Goal: Use online tool/utility: Utilize a website feature to perform a specific function

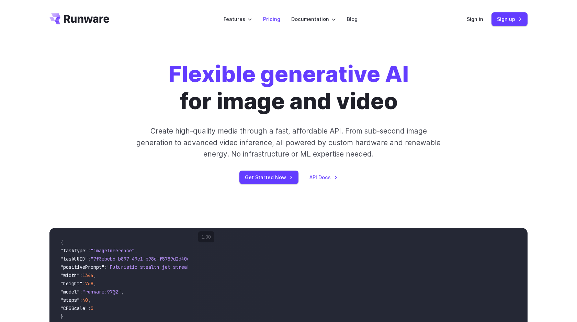
click at [276, 20] on link "Pricing" at bounding box center [271, 19] width 17 height 8
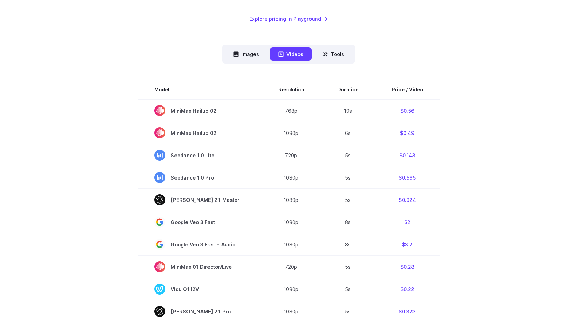
scroll to position [164, 0]
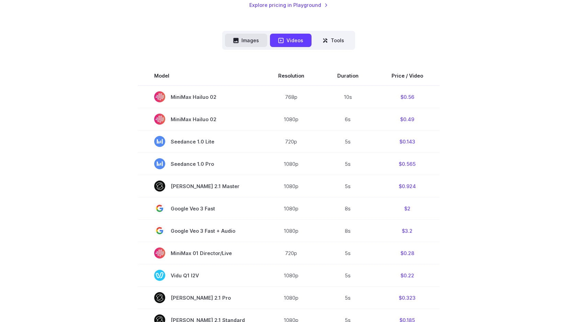
click at [248, 42] on button "Images" at bounding box center [246, 40] width 42 height 13
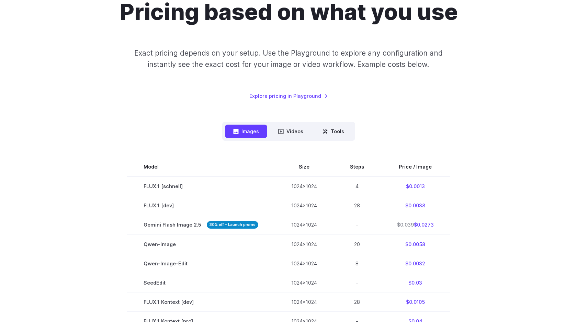
scroll to position [0, 0]
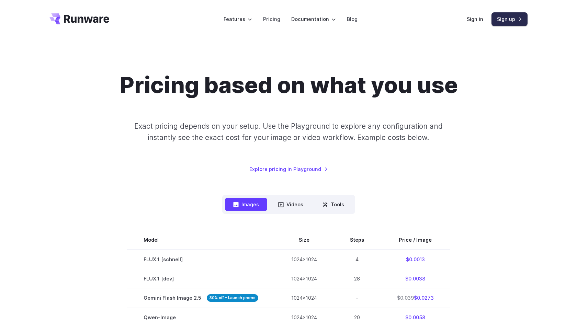
click at [507, 23] on link "Sign up" at bounding box center [509, 18] width 36 height 13
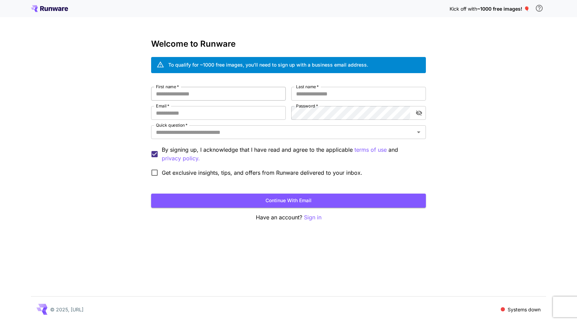
click at [229, 94] on input "First name   *" at bounding box center [218, 94] width 135 height 14
click at [314, 221] on p "Sign in" at bounding box center [313, 217] width 18 height 9
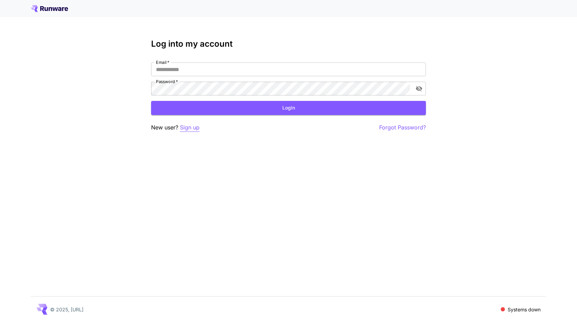
click at [189, 129] on p "Sign up" at bounding box center [190, 127] width 20 height 9
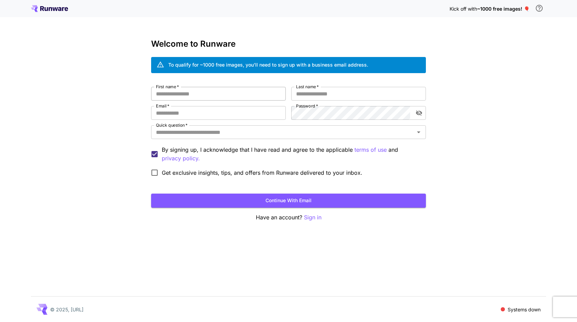
click at [212, 89] on input "First name   *" at bounding box center [218, 94] width 135 height 14
click at [242, 97] on input "First name   *" at bounding box center [218, 94] width 135 height 14
type input "****"
click at [318, 92] on input "Last name   *" at bounding box center [358, 94] width 135 height 14
type input "******"
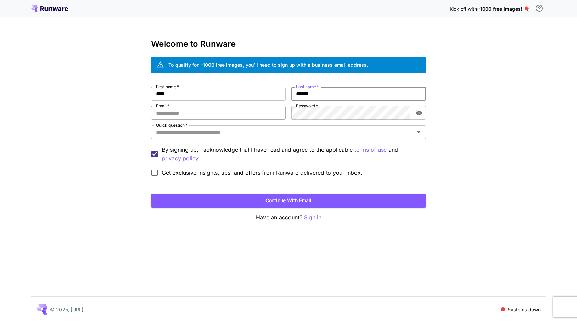
click at [234, 117] on input "Email   *" at bounding box center [218, 113] width 135 height 14
paste input "**********"
type input "**********"
click at [259, 130] on input "Quick question   *" at bounding box center [282, 132] width 259 height 10
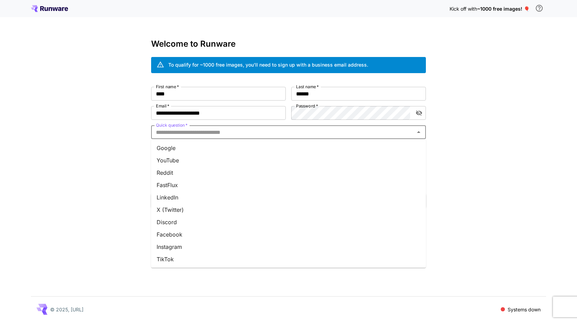
click at [229, 147] on li "Google" at bounding box center [288, 148] width 275 height 12
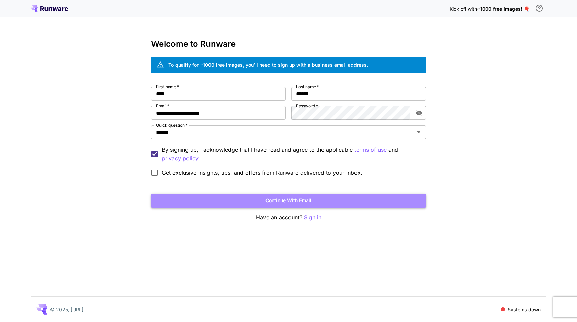
click at [279, 204] on button "Continue with email" at bounding box center [288, 201] width 275 height 14
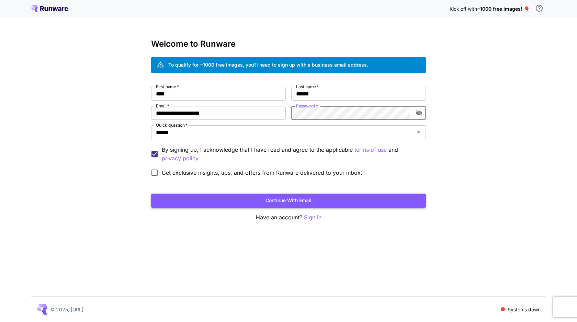
click at [326, 196] on button "Continue with email" at bounding box center [288, 201] width 275 height 14
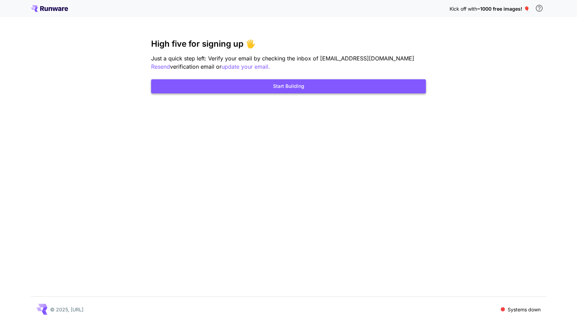
click at [290, 88] on button "Start Building" at bounding box center [288, 86] width 275 height 14
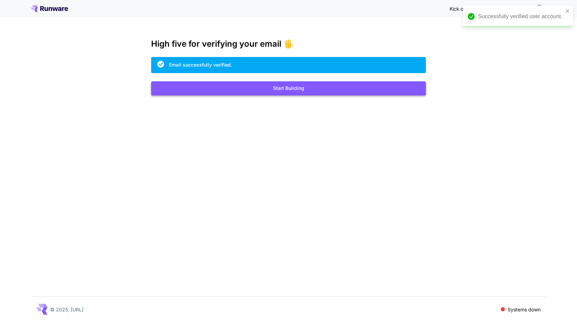
click at [295, 86] on button "Start Building" at bounding box center [288, 88] width 275 height 14
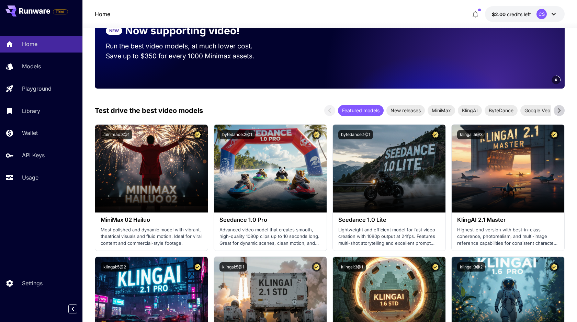
scroll to position [173, 0]
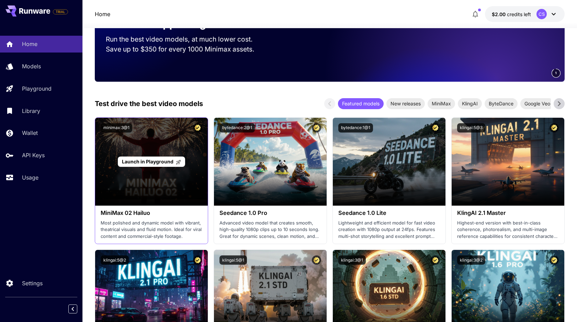
click at [160, 164] on span "Launch in Playground" at bounding box center [147, 162] width 51 height 6
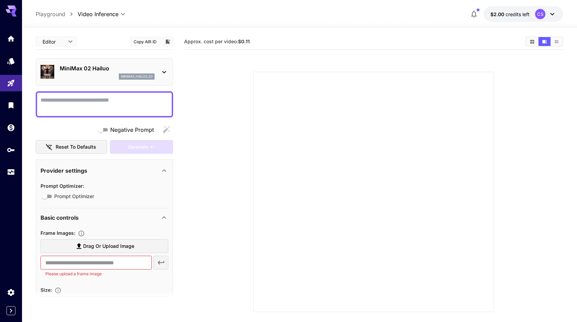
click at [162, 74] on icon at bounding box center [164, 72] width 8 height 8
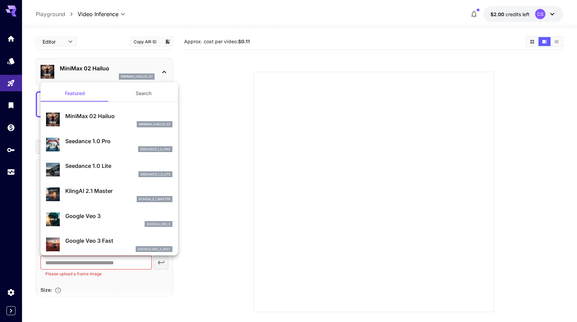
click at [209, 112] on div at bounding box center [288, 161] width 577 height 322
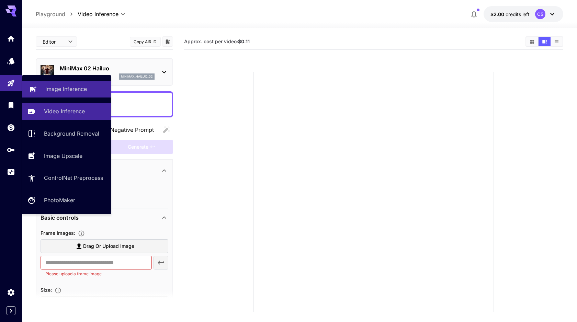
click at [63, 89] on p "Image Inference" at bounding box center [66, 89] width 42 height 8
type input "**********"
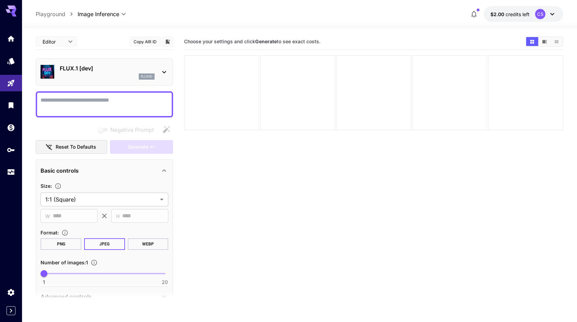
click at [159, 73] on div "FLUX.1 [dev] flux1d" at bounding box center [105, 71] width 128 height 21
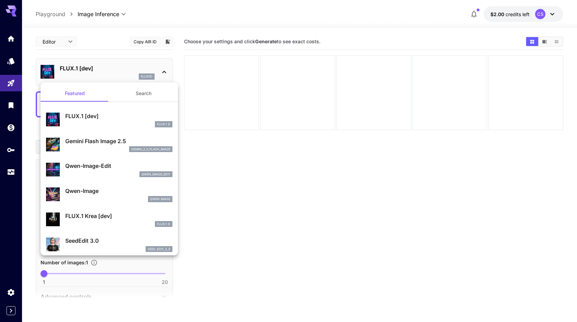
click at [110, 120] on p "FLUX.1 [dev]" at bounding box center [118, 116] width 107 height 8
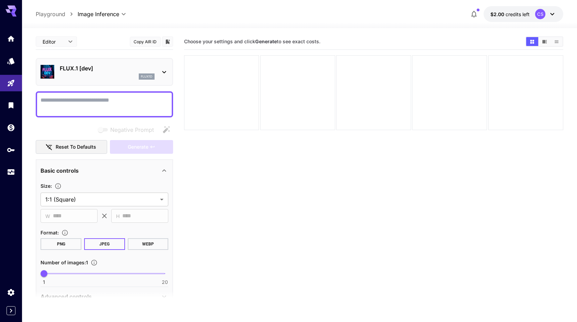
click at [89, 104] on textarea "Negative Prompt" at bounding box center [105, 104] width 128 height 16
paste textarea "**********"
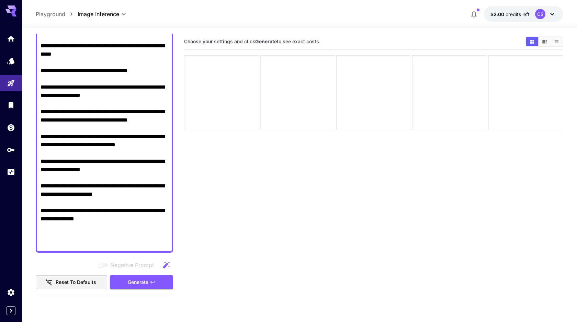
scroll to position [213, 0]
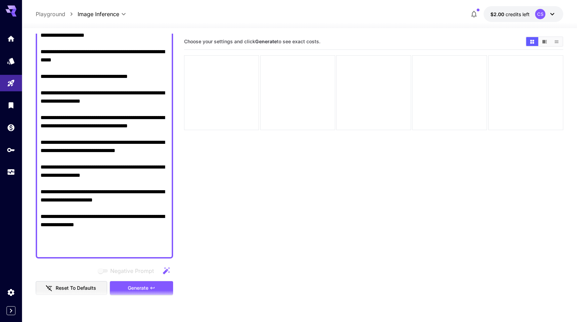
click at [84, 147] on textarea "Negative Prompt" at bounding box center [105, 68] width 128 height 371
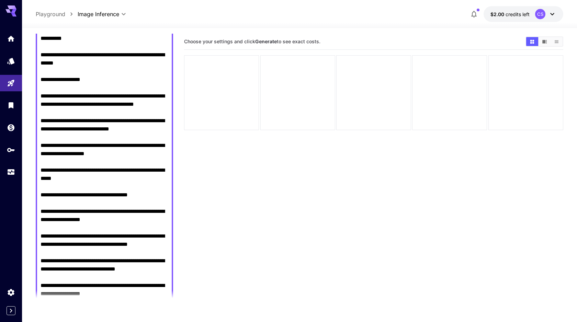
scroll to position [95, 0]
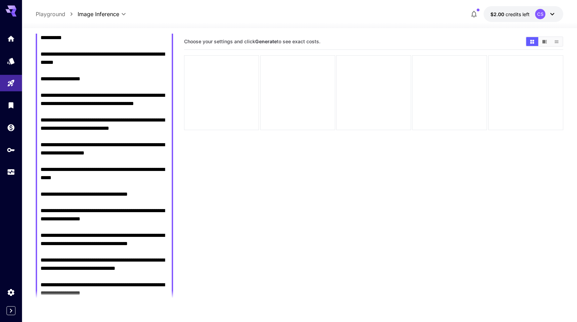
drag, startPoint x: 69, startPoint y: 189, endPoint x: 36, endPoint y: 77, distance: 116.4
click at [36, 77] on div at bounding box center [104, 186] width 137 height 380
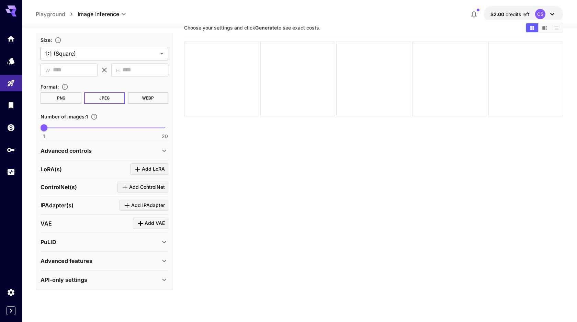
scroll to position [14, 0]
type textarea "**********"
click at [130, 258] on div "Advanced features" at bounding box center [100, 261] width 119 height 8
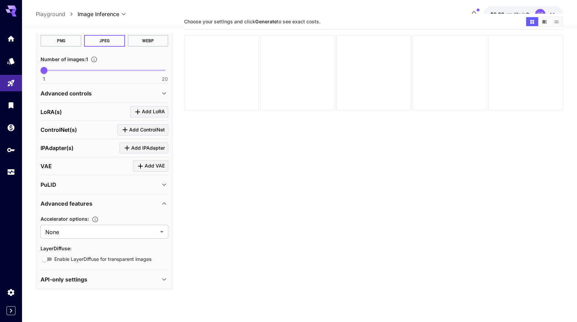
scroll to position [29, 0]
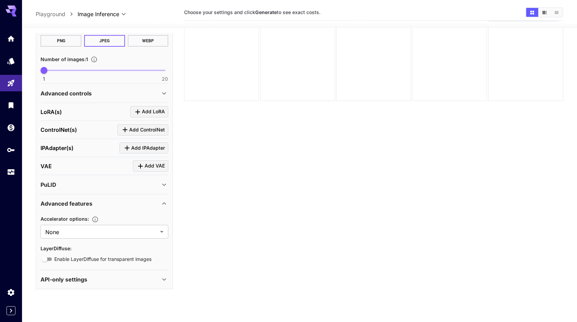
click at [103, 281] on div "API-only settings" at bounding box center [100, 279] width 119 height 8
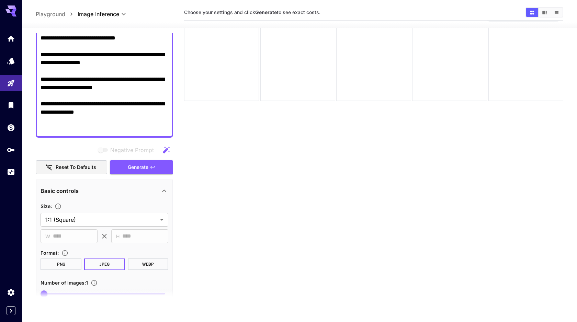
scroll to position [235, 0]
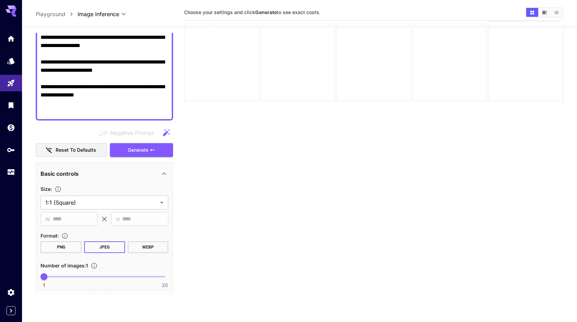
click at [163, 176] on icon at bounding box center [164, 174] width 8 height 8
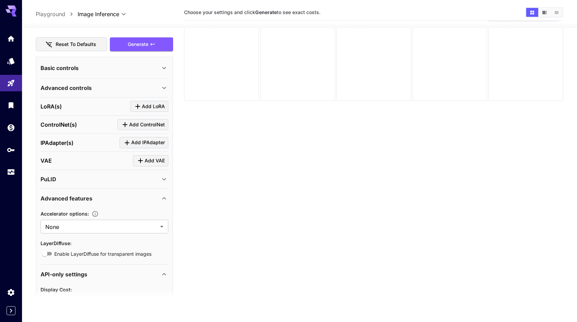
scroll to position [340, 0]
click at [159, 86] on div "Advanced controls" at bounding box center [100, 88] width 119 height 8
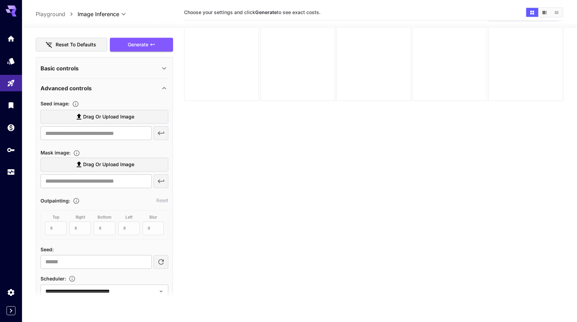
click at [115, 117] on span "Drag or upload image" at bounding box center [108, 117] width 51 height 9
click at [0, 0] on input "Drag or upload image" at bounding box center [0, 0] width 0 height 0
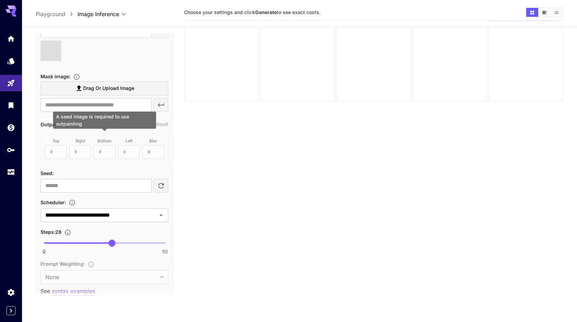
scroll to position [443, 0]
type input "**********"
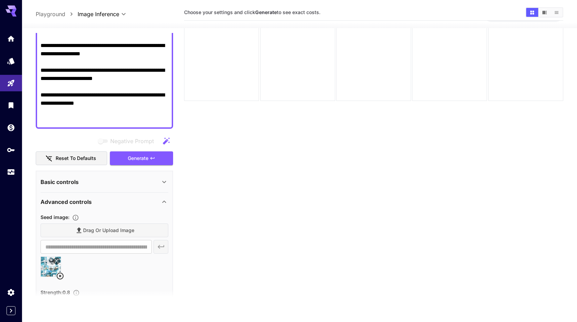
scroll to position [204, 0]
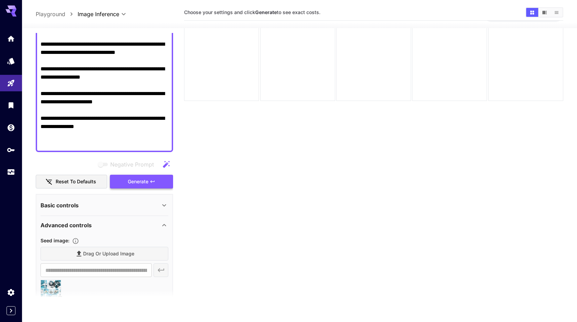
click at [143, 183] on span "Generate" at bounding box center [138, 181] width 21 height 9
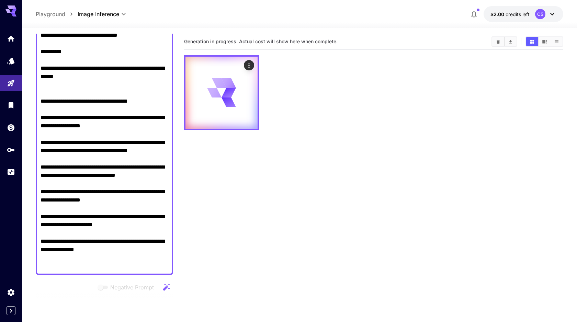
scroll to position [0, 0]
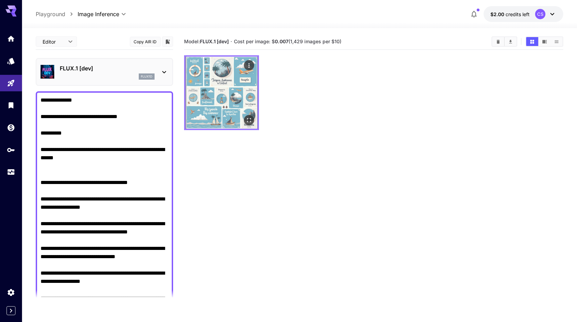
click at [223, 89] on img at bounding box center [221, 93] width 72 height 72
click at [242, 80] on img at bounding box center [221, 93] width 72 height 72
click at [250, 119] on icon "Open in fullscreen" at bounding box center [248, 120] width 7 height 7
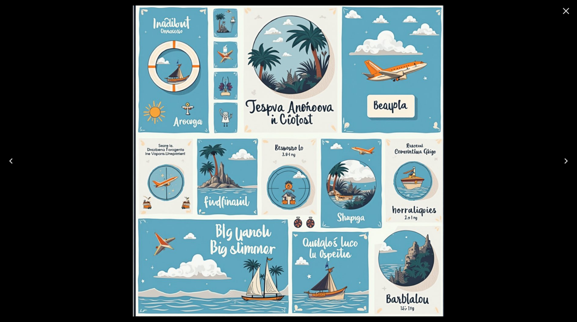
click at [495, 99] on div at bounding box center [288, 161] width 577 height 322
click at [566, 13] on icon "Close" at bounding box center [565, 10] width 11 height 11
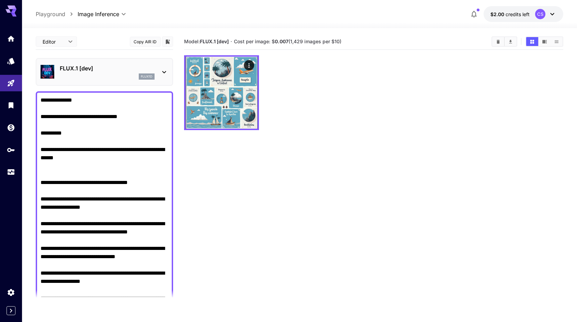
click at [162, 71] on icon at bounding box center [164, 72] width 8 height 8
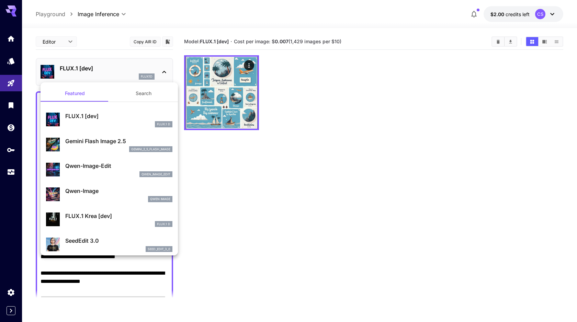
click at [113, 147] on div "gemini_2_5_flash_image" at bounding box center [118, 149] width 107 height 6
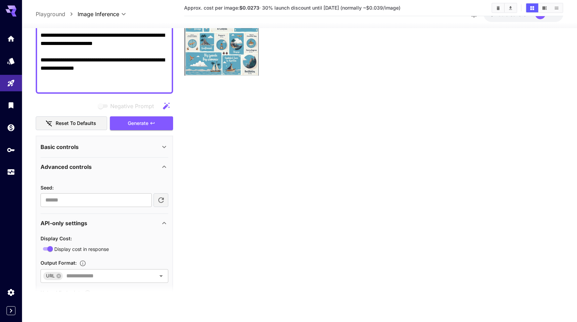
scroll to position [255, 0]
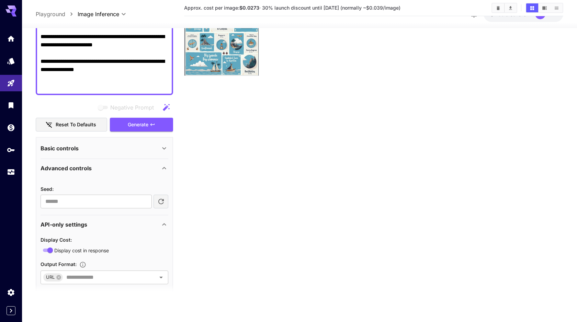
click at [164, 147] on icon at bounding box center [164, 148] width 8 height 8
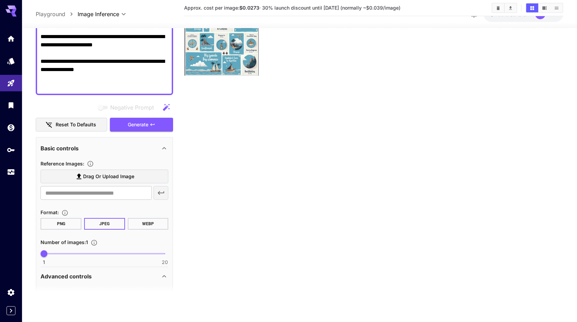
click at [123, 176] on span "Drag or upload image" at bounding box center [108, 176] width 51 height 9
click at [0, 0] on input "Drag or upload image" at bounding box center [0, 0] width 0 height 0
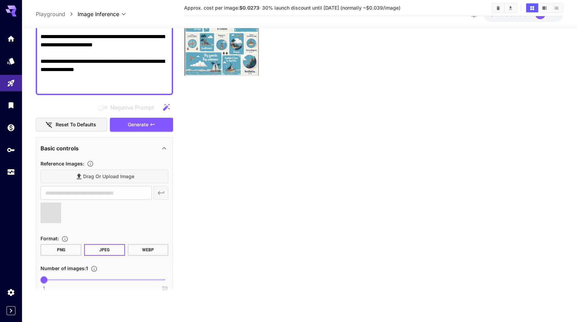
type input "**********"
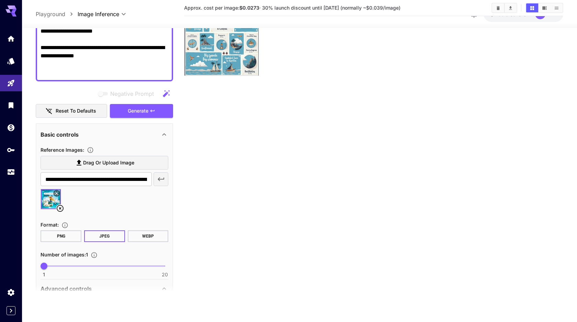
scroll to position [264, 0]
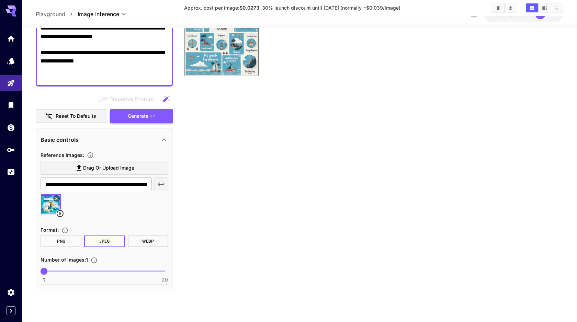
click at [136, 117] on span "Generate" at bounding box center [138, 116] width 21 height 9
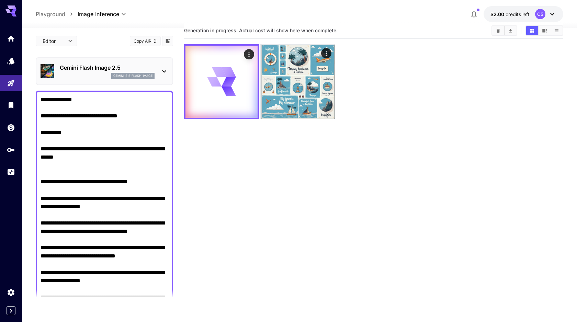
scroll to position [0, 0]
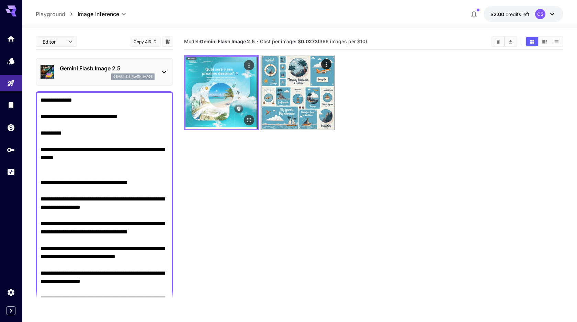
click at [226, 108] on img at bounding box center [221, 93] width 72 height 72
click at [251, 120] on icon "Open in fullscreen" at bounding box center [248, 120] width 7 height 7
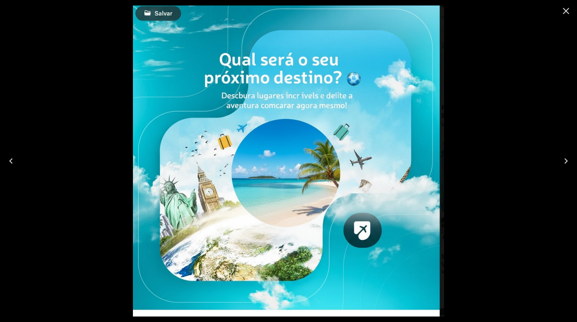
click at [565, 11] on icon "Close" at bounding box center [566, 11] width 7 height 7
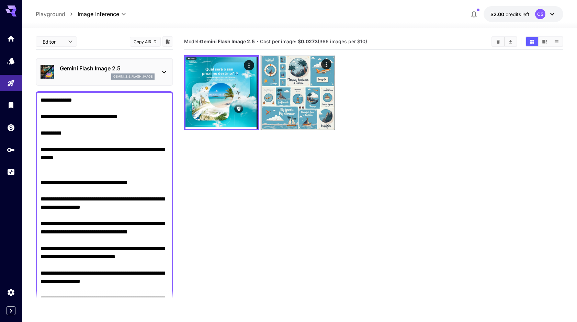
click at [161, 74] on icon at bounding box center [164, 72] width 8 height 8
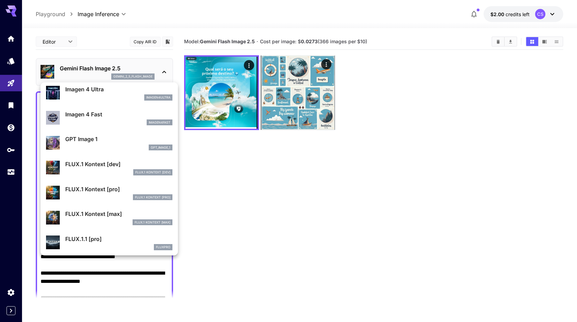
scroll to position [364, 0]
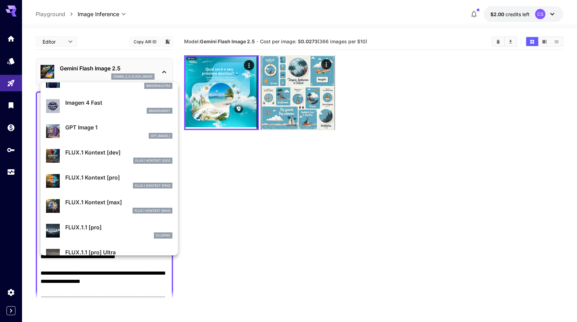
click at [113, 137] on div "gpt_image_1" at bounding box center [118, 136] width 107 height 6
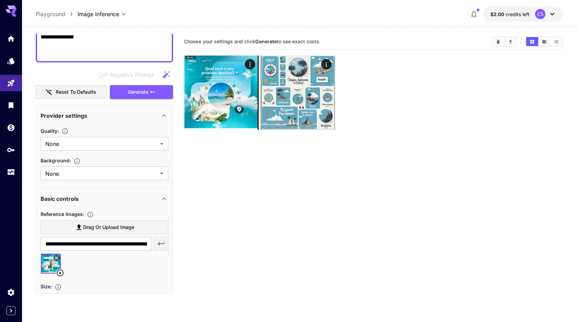
scroll to position [290, 0]
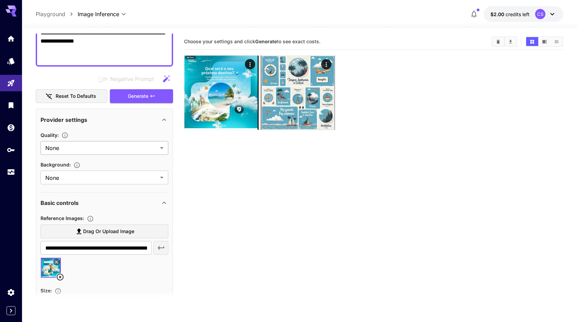
click at [140, 154] on body "**********" at bounding box center [288, 188] width 577 height 376
click at [114, 188] on span "Medium" at bounding box center [104, 188] width 117 height 8
type input "******"
click at [139, 176] on body "**********" at bounding box center [288, 188] width 577 height 376
click at [139, 176] on div at bounding box center [288, 161] width 577 height 322
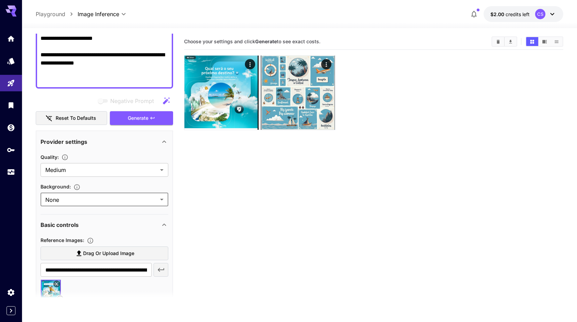
scroll to position [273, 0]
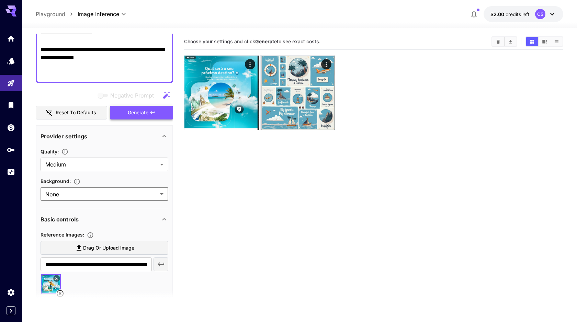
click at [143, 112] on span "Generate" at bounding box center [138, 112] width 21 height 9
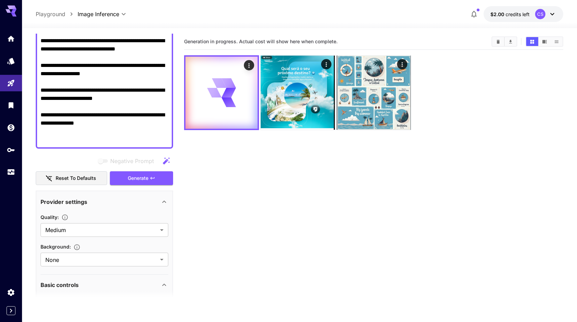
scroll to position [209, 0]
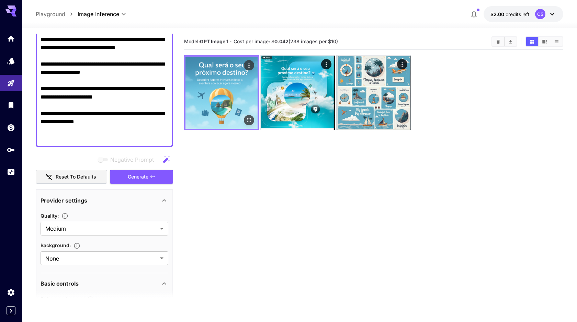
click at [233, 94] on img at bounding box center [221, 93] width 72 height 72
click at [251, 121] on icon "Open in fullscreen" at bounding box center [248, 120] width 7 height 7
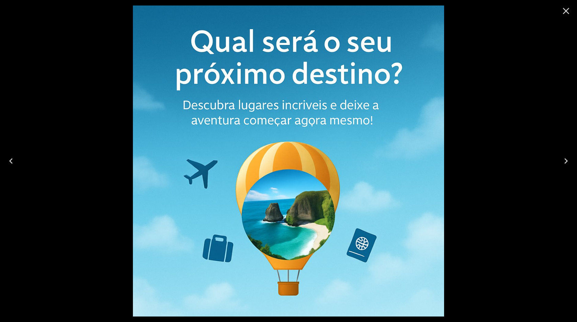
click at [565, 12] on icon "Close" at bounding box center [565, 10] width 11 height 11
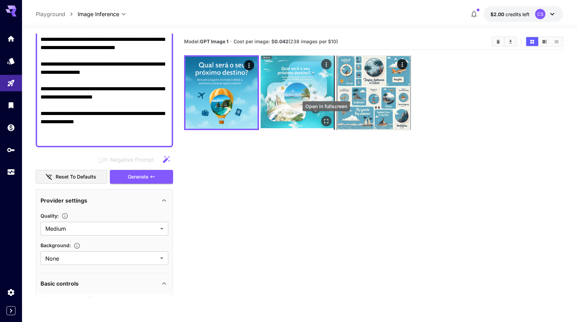
click at [324, 119] on icon "Open in fullscreen" at bounding box center [326, 121] width 7 height 7
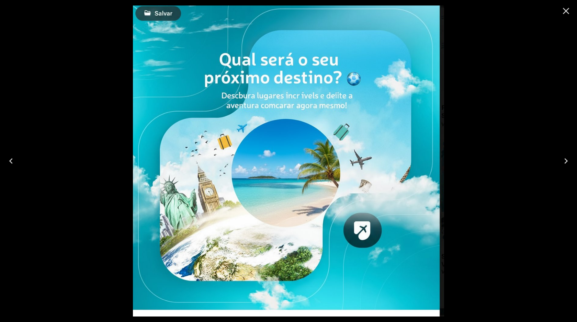
click at [567, 14] on icon "Close" at bounding box center [565, 10] width 11 height 11
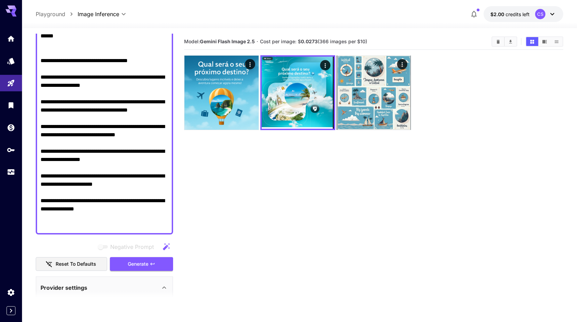
scroll to position [126, 0]
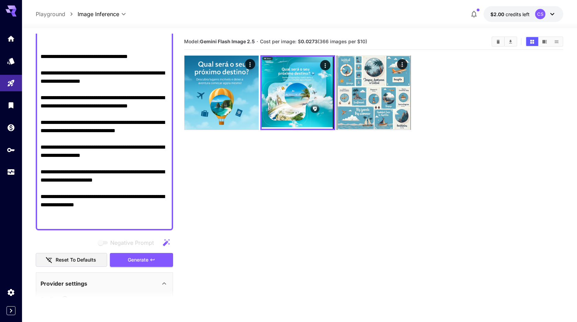
drag, startPoint x: 80, startPoint y: 114, endPoint x: 38, endPoint y: 94, distance: 46.4
click at [38, 94] on div "**********" at bounding box center [104, 97] width 137 height 265
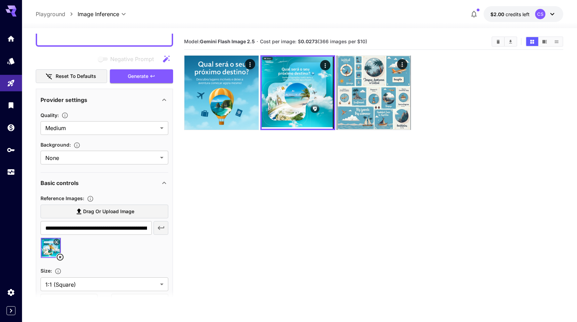
scroll to position [311, 0]
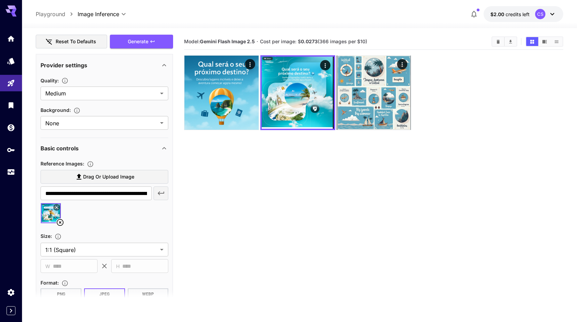
type textarea "**********"
click at [134, 177] on label "Drag or upload image" at bounding box center [105, 177] width 128 height 14
click at [0, 0] on input "Drag or upload image" at bounding box center [0, 0] width 0 height 0
type input "**********"
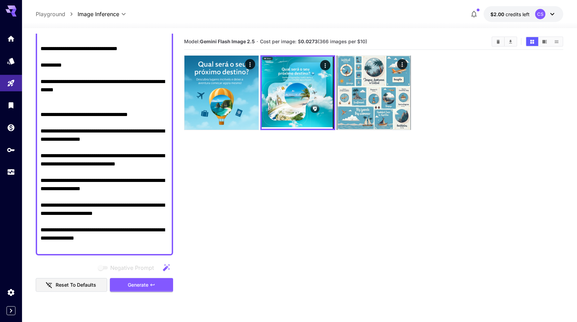
scroll to position [0, 0]
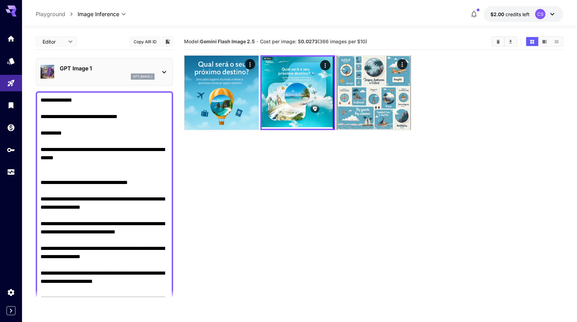
click at [163, 68] on icon at bounding box center [164, 72] width 8 height 8
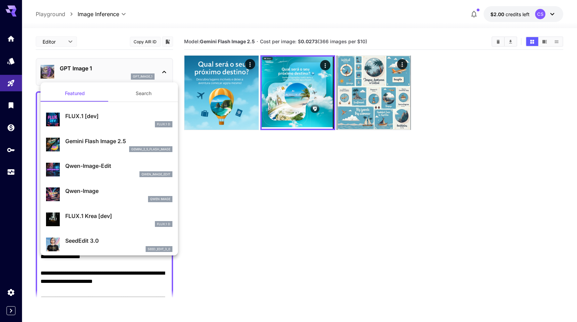
click at [120, 149] on div "gemini_2_5_flash_image" at bounding box center [118, 149] width 107 height 6
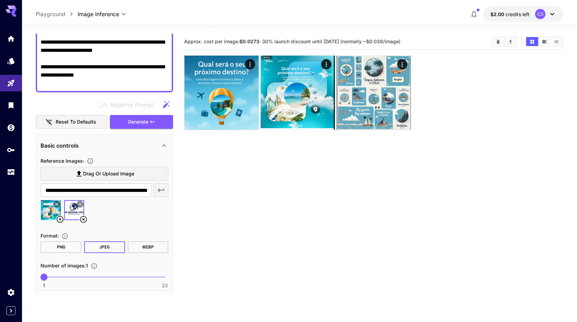
scroll to position [232, 0]
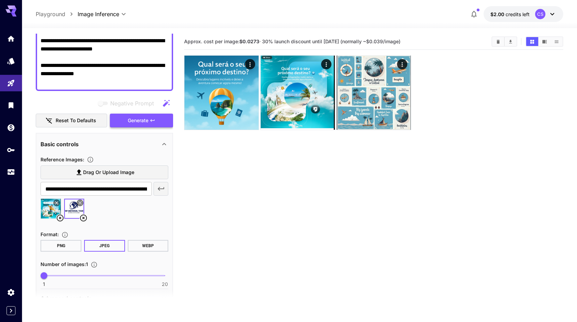
click at [144, 123] on span "Generate" at bounding box center [138, 120] width 21 height 9
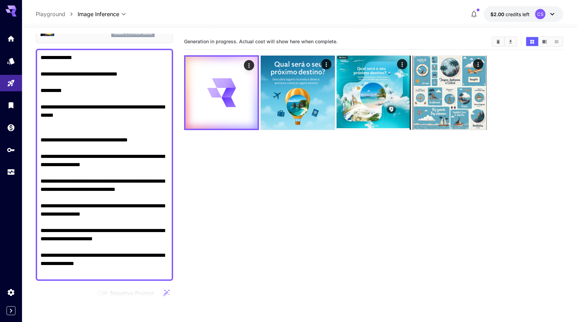
scroll to position [0, 0]
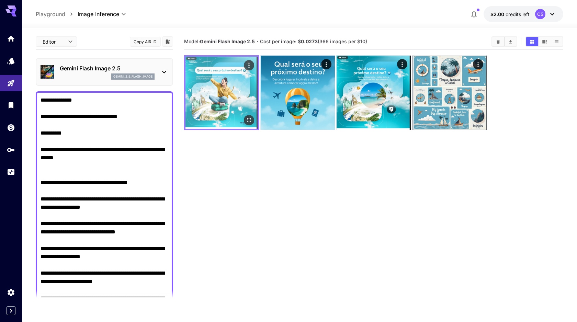
click at [222, 103] on img at bounding box center [221, 93] width 72 height 72
click at [250, 118] on icon "Open in fullscreen" at bounding box center [249, 120] width 4 height 4
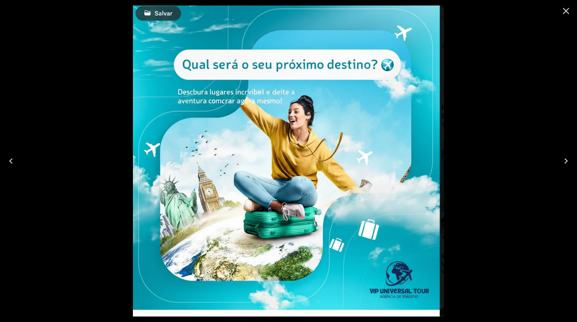
click at [563, 15] on icon "Close" at bounding box center [565, 10] width 11 height 11
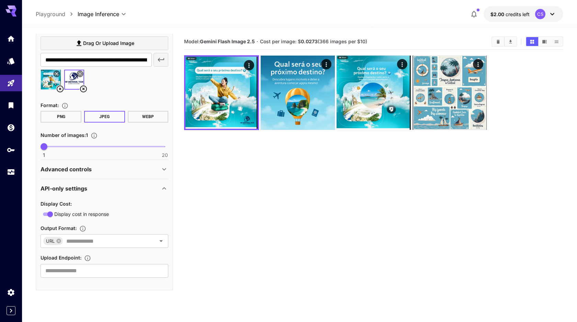
scroll to position [6, 0]
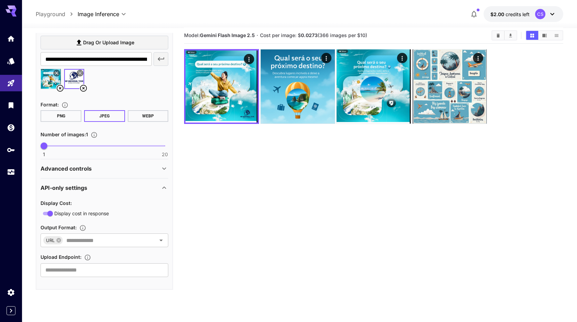
click at [61, 90] on icon at bounding box center [60, 88] width 8 height 8
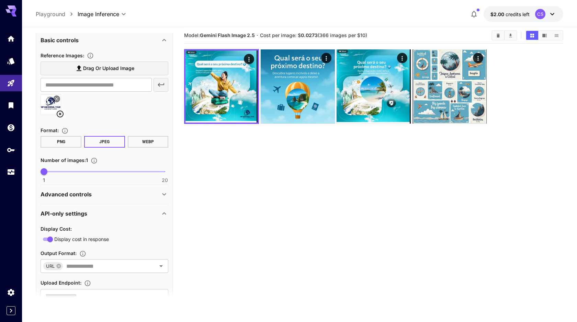
scroll to position [333, 0]
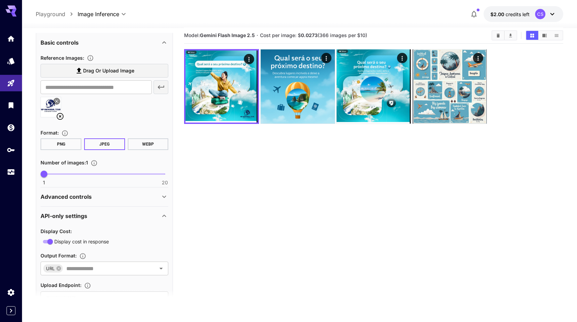
click at [136, 197] on div "Advanced controls" at bounding box center [100, 197] width 119 height 8
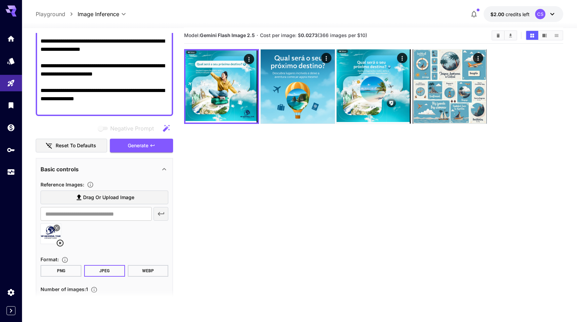
scroll to position [204, 0]
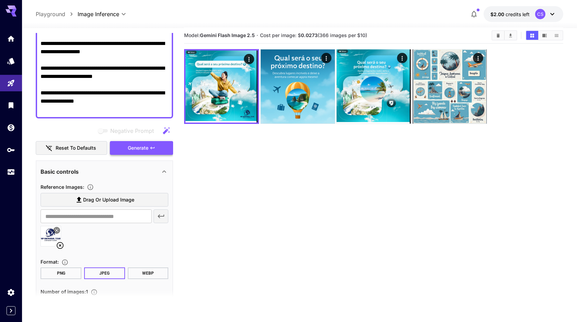
click at [142, 147] on span "Generate" at bounding box center [138, 148] width 21 height 9
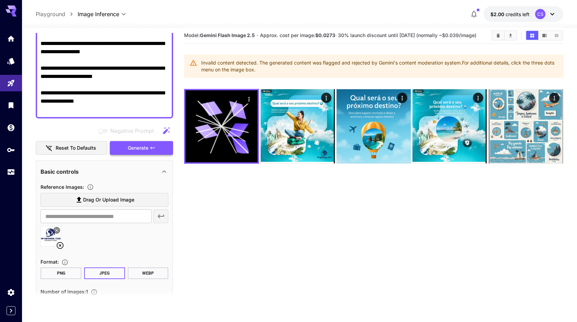
click at [138, 149] on span "Generate" at bounding box center [138, 148] width 21 height 9
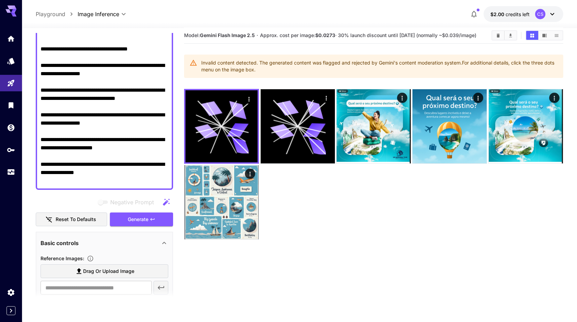
scroll to position [0, 0]
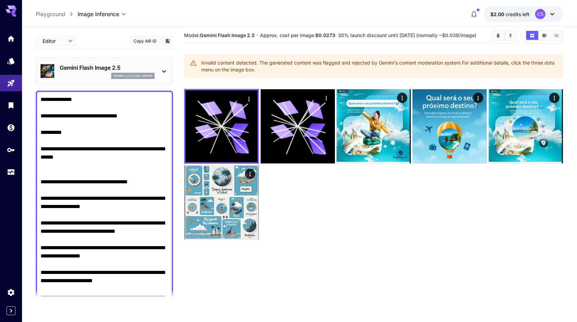
click at [67, 42] on body "**********" at bounding box center [288, 182] width 577 height 376
click at [67, 42] on div at bounding box center [288, 161] width 577 height 322
click at [559, 34] on button "Show images in list view" at bounding box center [556, 35] width 12 height 9
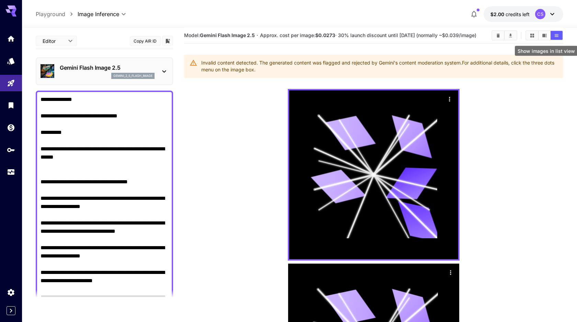
click at [555, 37] on icon "Show images in list view" at bounding box center [556, 35] width 4 height 3
click at [542, 37] on icon "Show images in video view" at bounding box center [544, 35] width 4 height 3
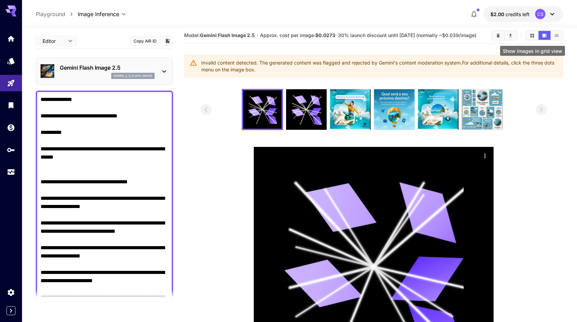
click at [526, 37] on button "Show images in grid view" at bounding box center [532, 35] width 12 height 9
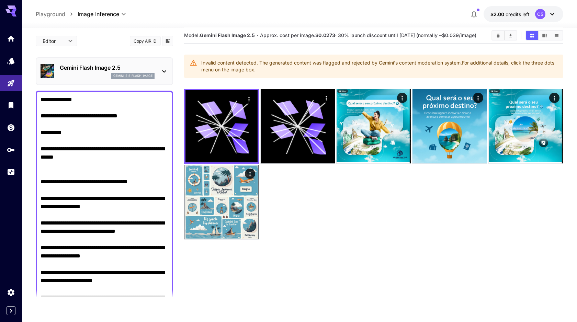
click at [137, 69] on p "Gemini Flash Image 2.5" at bounding box center [107, 67] width 95 height 8
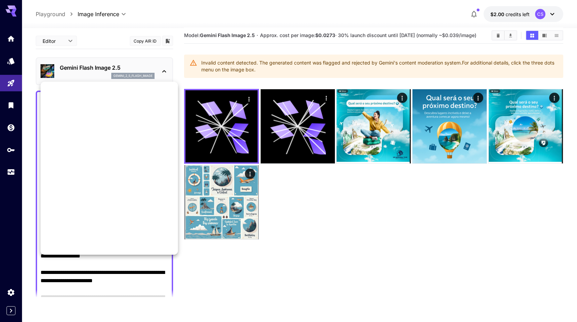
scroll to position [530, 0]
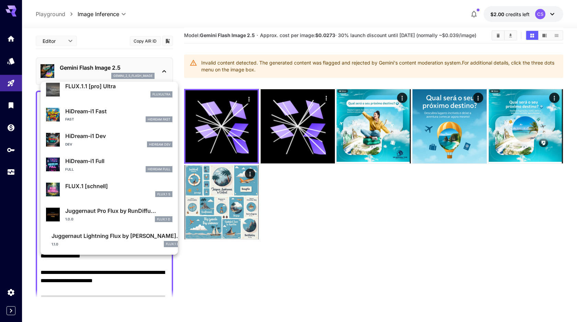
click at [92, 238] on p "Juggernaut Lightning Flux by [PERSON_NAME]..." at bounding box center [116, 236] width 130 height 8
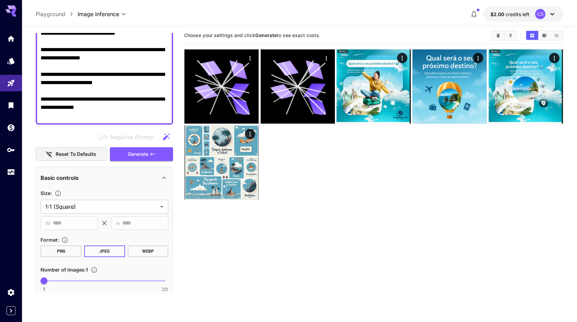
scroll to position [207, 0]
click at [143, 150] on span "Generate" at bounding box center [138, 154] width 21 height 9
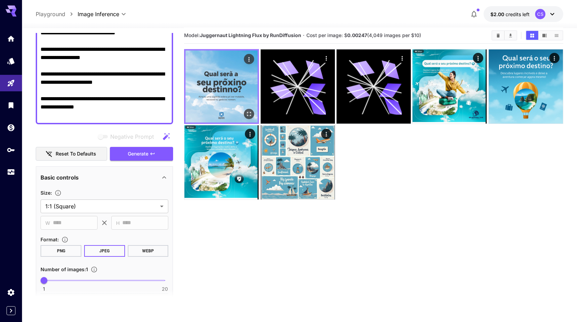
click at [229, 79] on img at bounding box center [221, 86] width 72 height 72
click at [250, 118] on button "Open in fullscreen" at bounding box center [249, 114] width 10 height 10
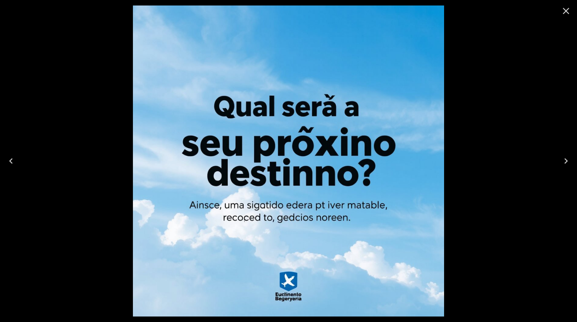
click at [567, 9] on icon "Close" at bounding box center [566, 11] width 7 height 7
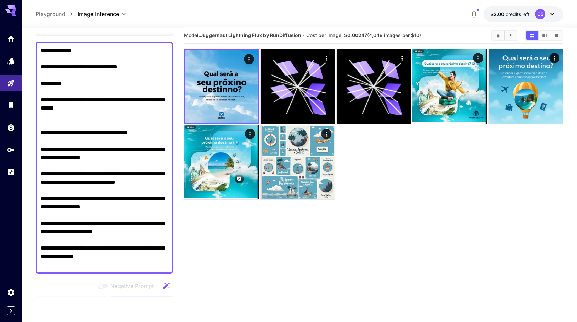
scroll to position [0, 0]
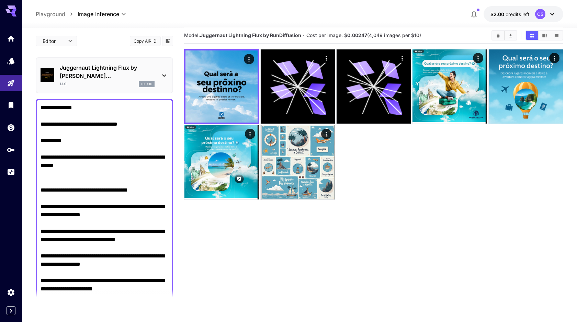
click at [135, 66] on p "Juggernaut Lightning Flux by [PERSON_NAME]..." at bounding box center [107, 71] width 95 height 16
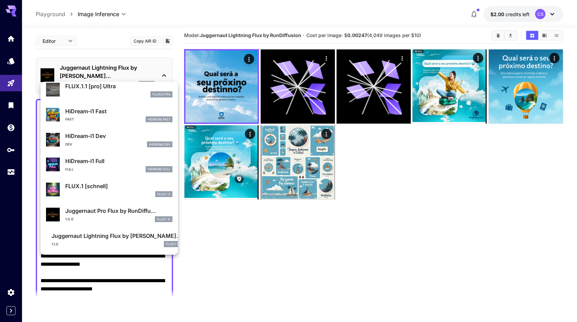
scroll to position [530, 0]
click at [88, 213] on p "Juggernaut Pro Flux by RunDiffu..." at bounding box center [118, 211] width 107 height 8
type input "**"
type input "*"
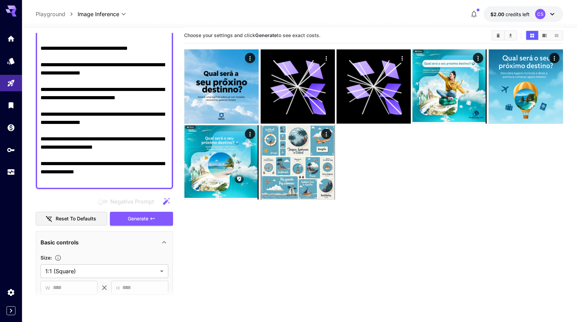
scroll to position [209, 0]
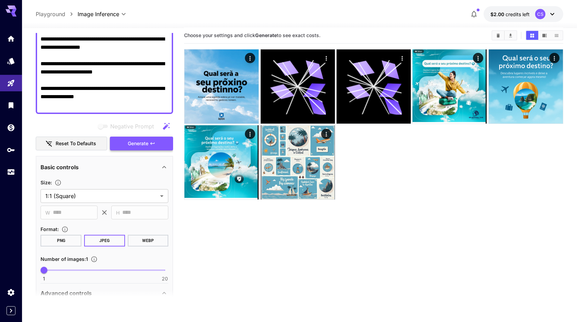
click at [142, 145] on span "Generate" at bounding box center [138, 143] width 21 height 9
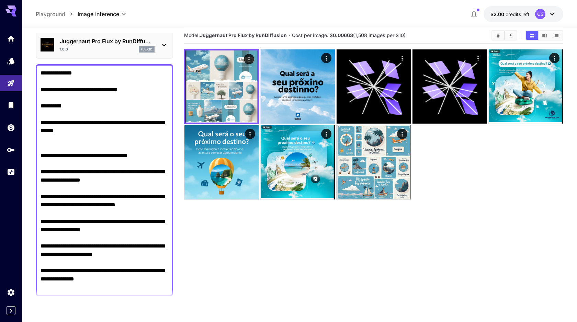
scroll to position [0, 0]
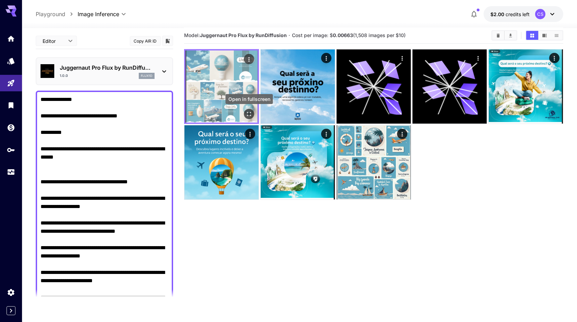
click at [249, 114] on icon "Open in fullscreen" at bounding box center [248, 114] width 7 height 7
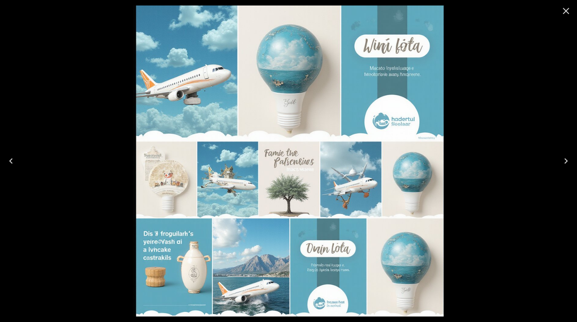
click at [568, 11] on icon "Close" at bounding box center [565, 10] width 11 height 11
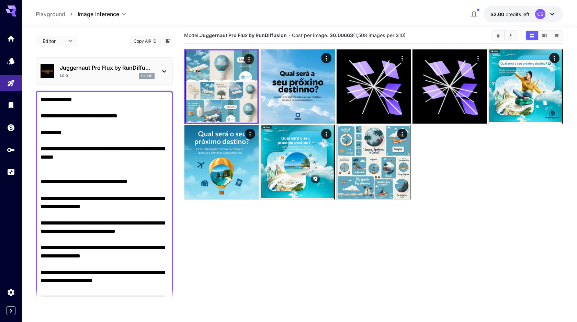
click at [161, 68] on icon at bounding box center [164, 71] width 8 height 8
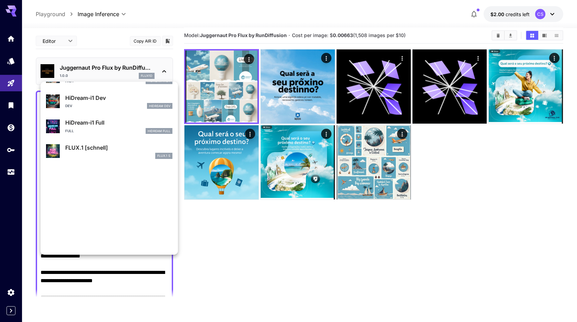
scroll to position [530, 0]
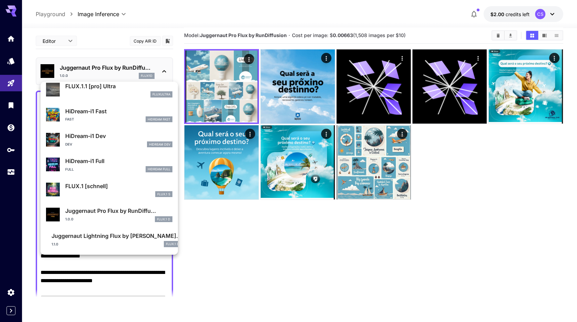
click at [105, 186] on p "FLUX.1 [schnell]" at bounding box center [118, 186] width 107 height 8
type input "*"
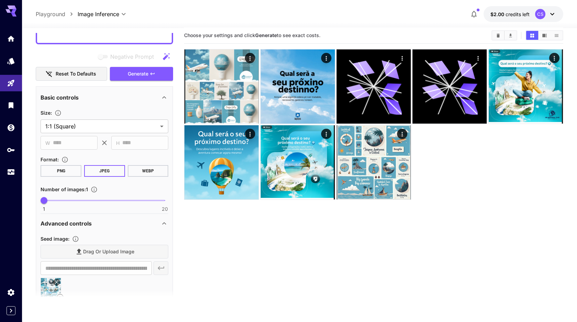
scroll to position [268, 0]
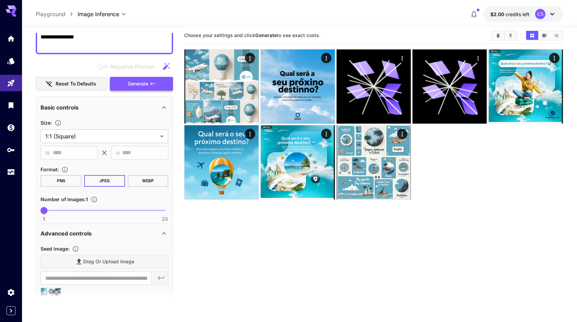
click at [144, 84] on span "Generate" at bounding box center [138, 84] width 21 height 9
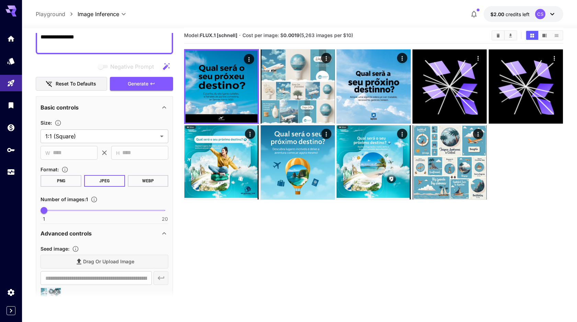
scroll to position [341, 0]
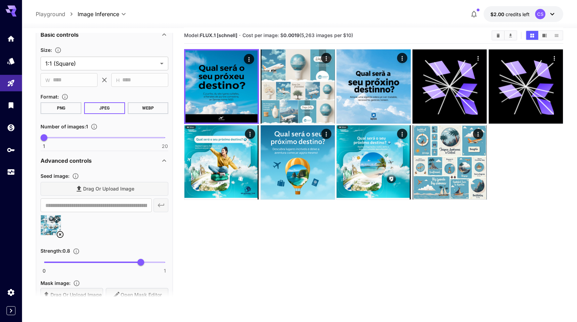
click at [59, 235] on icon at bounding box center [60, 234] width 8 height 8
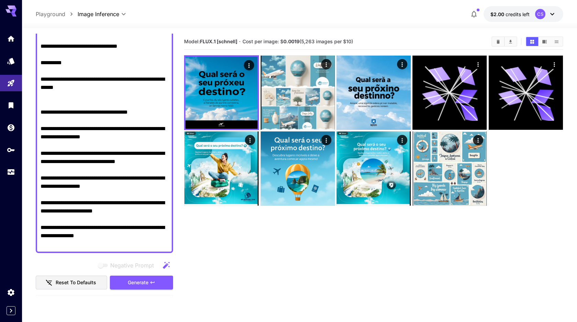
scroll to position [0, 0]
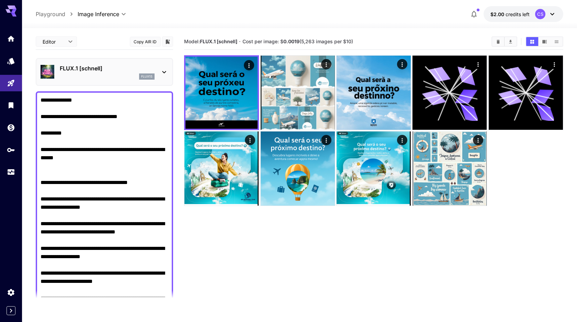
click at [116, 76] on div "flux1s" at bounding box center [107, 76] width 95 height 6
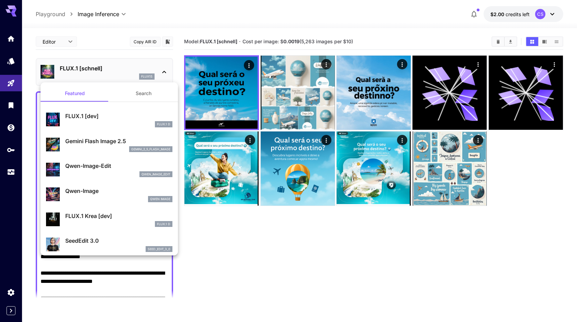
click at [92, 166] on p "Qwen-Image-Edit" at bounding box center [118, 166] width 107 height 8
type input "*"
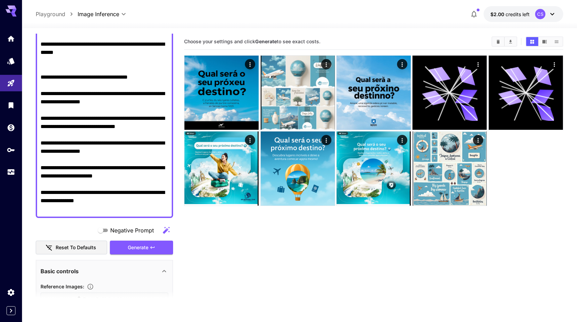
scroll to position [170, 0]
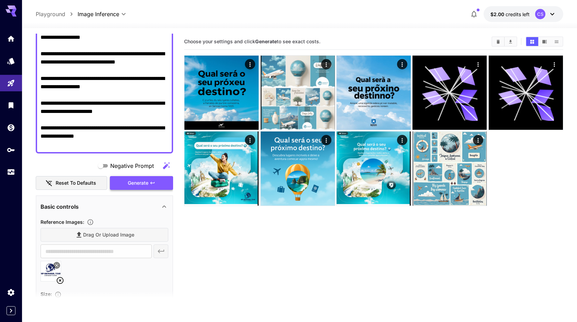
click at [134, 183] on span "Generate" at bounding box center [138, 183] width 21 height 9
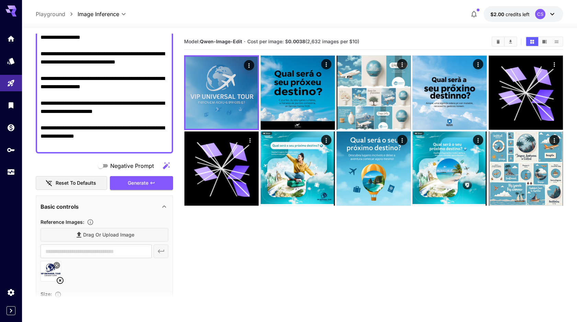
scroll to position [163, 0]
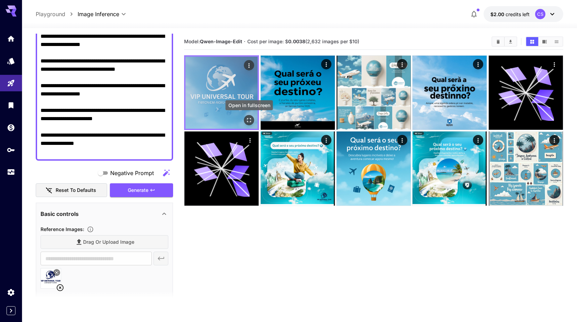
click at [249, 118] on icon "Open in fullscreen" at bounding box center [248, 120] width 7 height 7
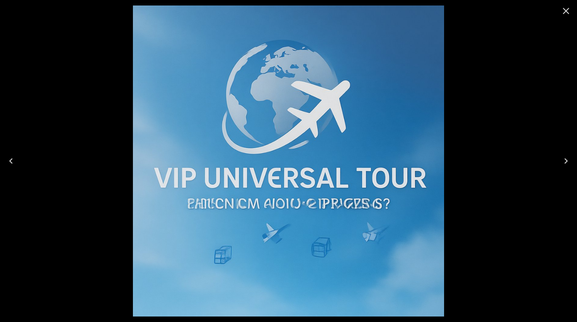
click at [565, 15] on icon "Close" at bounding box center [565, 10] width 11 height 11
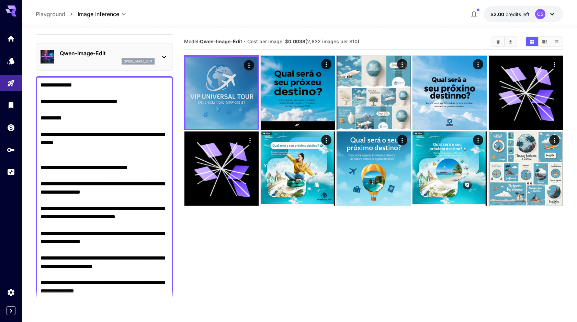
scroll to position [17, 0]
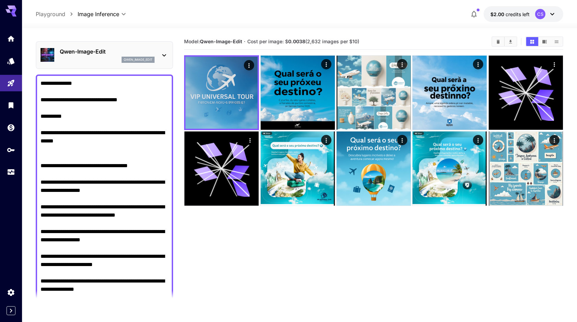
click at [155, 53] on div "Qwen-Image-Edit qwen_image_edit" at bounding box center [105, 55] width 128 height 21
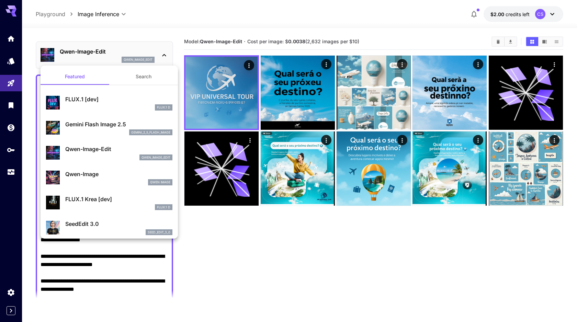
click at [97, 173] on p "Qwen-Image" at bounding box center [118, 174] width 107 height 8
type input "**"
type input "***"
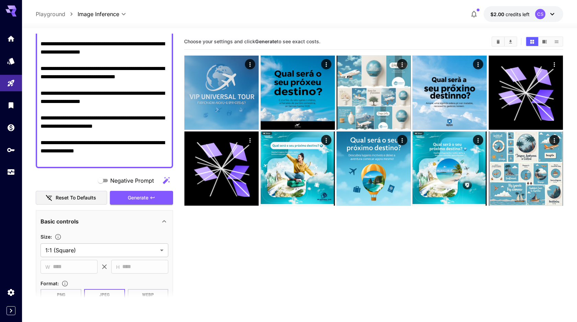
scroll to position [224, 0]
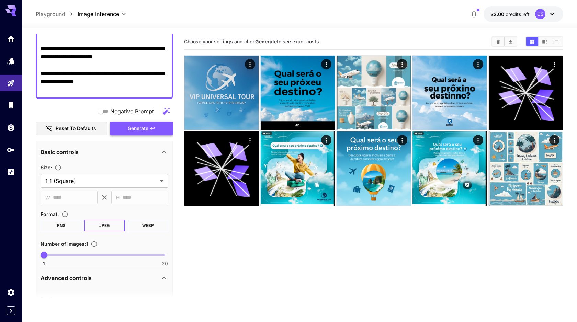
click at [145, 133] on button "Generate" at bounding box center [141, 129] width 63 height 14
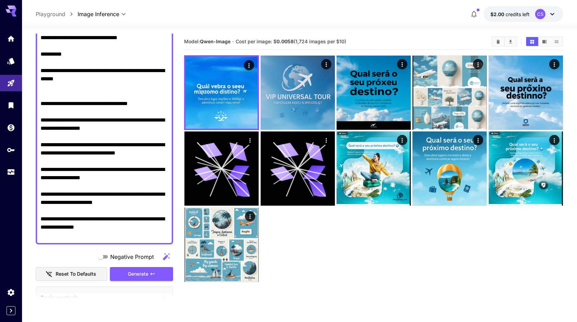
scroll to position [0, 0]
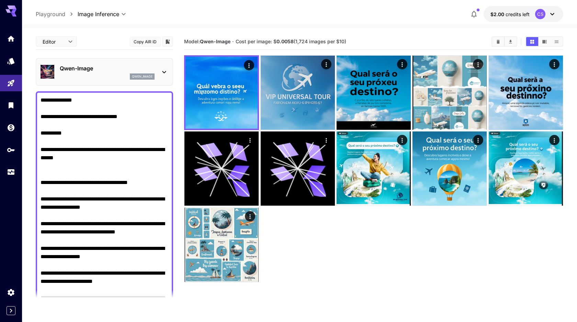
click at [158, 70] on div "Qwen-Image qwen_image" at bounding box center [105, 71] width 128 height 21
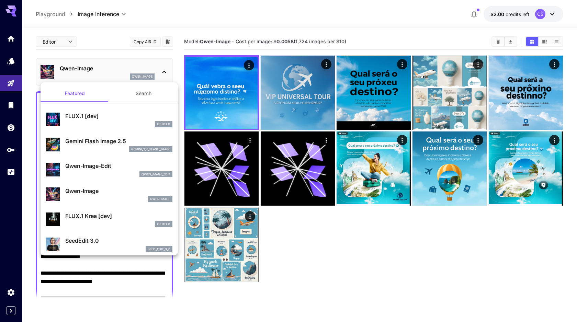
click at [94, 217] on p "FLUX.1 Krea [dev]" at bounding box center [118, 216] width 107 height 8
type input "**"
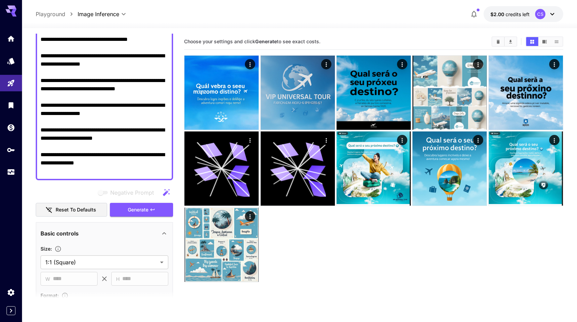
scroll to position [212, 0]
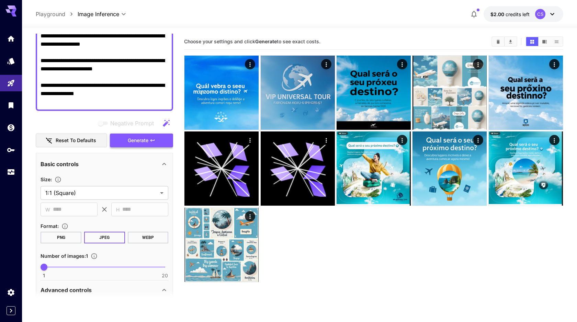
click at [148, 138] on span "Generate" at bounding box center [138, 140] width 21 height 9
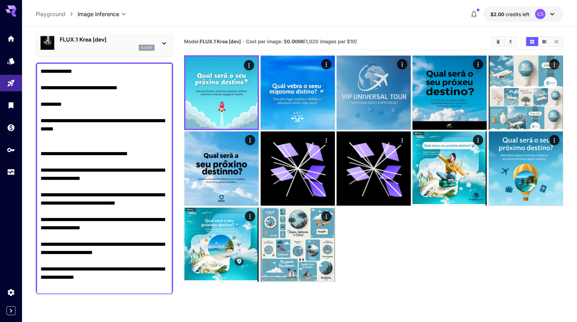
scroll to position [0, 0]
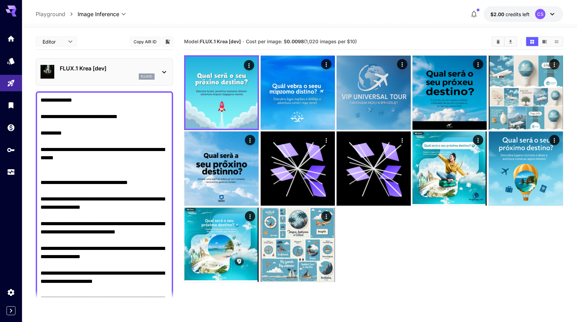
click at [160, 71] on icon at bounding box center [164, 72] width 8 height 8
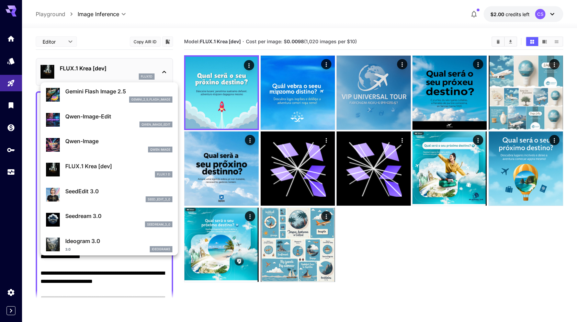
scroll to position [71, 0]
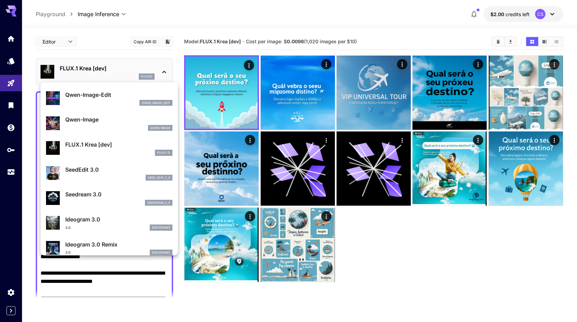
click at [105, 173] on p "SeedEdit 3.0" at bounding box center [118, 169] width 107 height 8
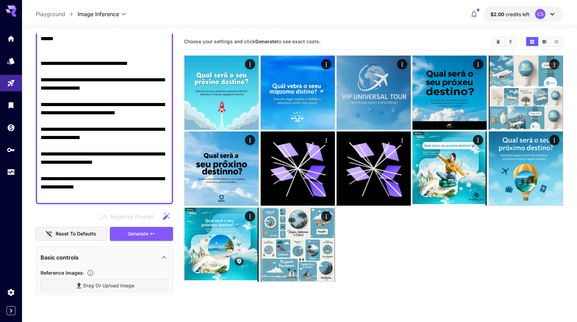
scroll to position [196, 0]
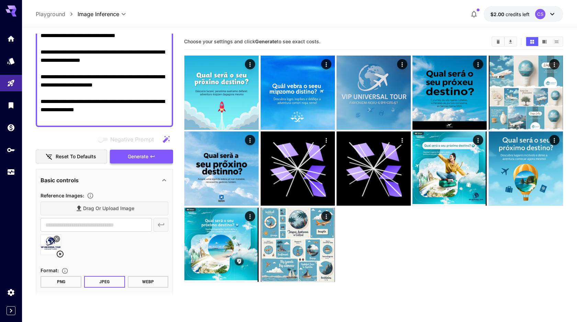
click at [138, 157] on span "Generate" at bounding box center [138, 156] width 21 height 9
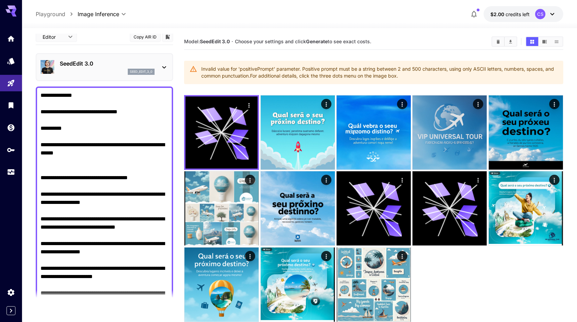
scroll to position [0, 0]
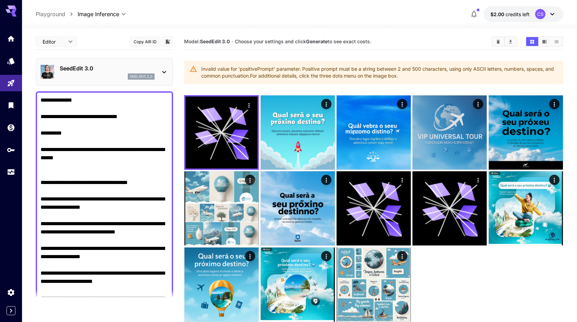
click at [164, 71] on icon at bounding box center [164, 72] width 8 height 8
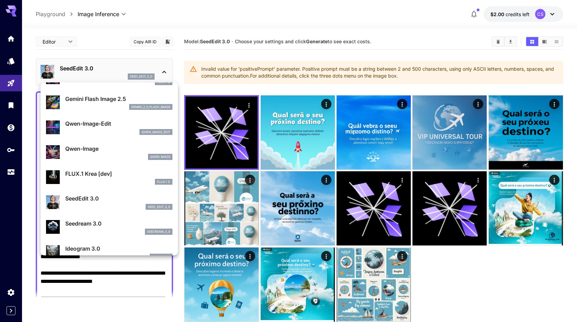
scroll to position [53, 0]
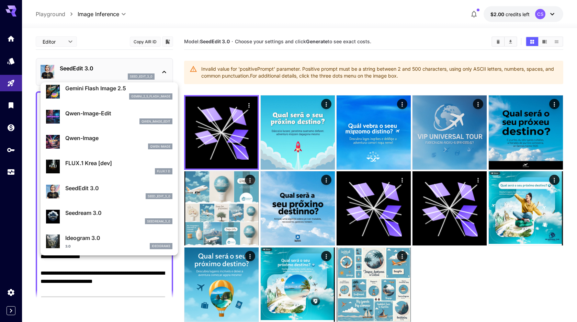
click at [95, 185] on p "SeedEdit 3.0" at bounding box center [118, 188] width 107 height 8
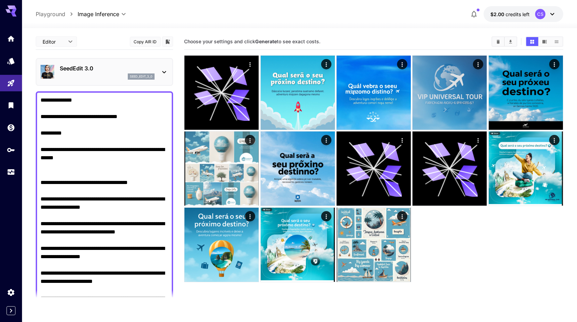
click at [132, 72] on p "SeedEdit 3.0" at bounding box center [107, 68] width 95 height 8
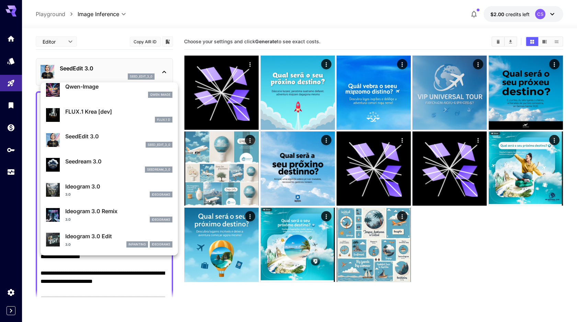
scroll to position [115, 0]
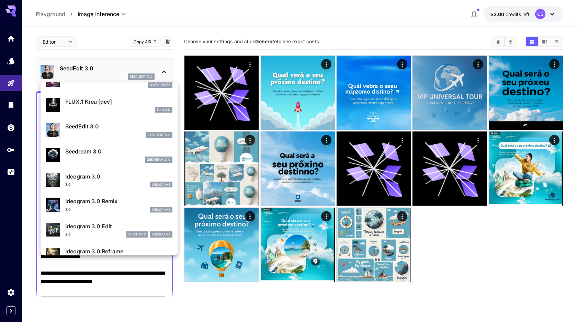
click at [113, 156] on div "Seedream 3.0 seedream_3_0" at bounding box center [118, 154] width 107 height 15
type input "***"
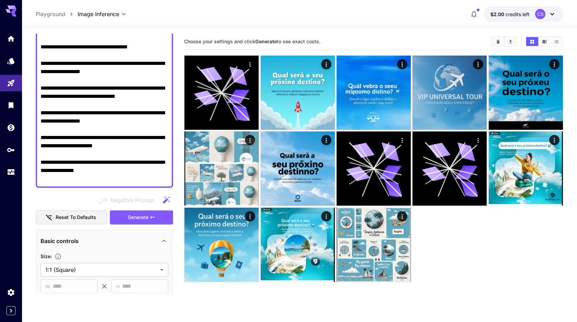
scroll to position [163, 0]
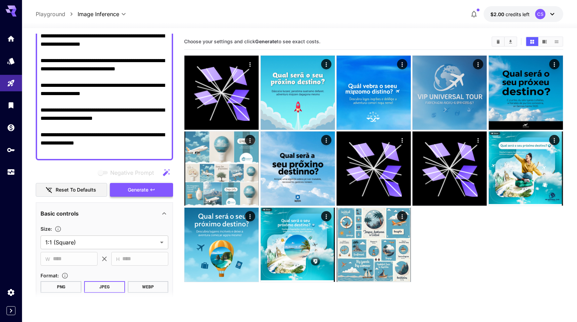
click at [135, 189] on span "Generate" at bounding box center [138, 190] width 21 height 9
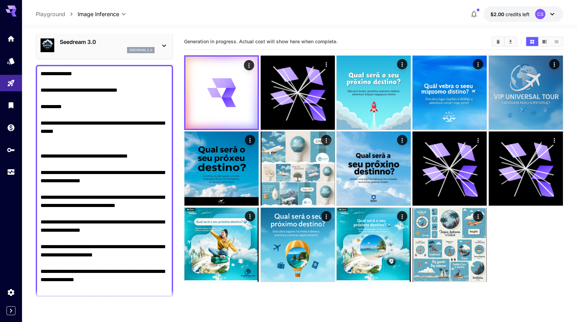
scroll to position [0, 0]
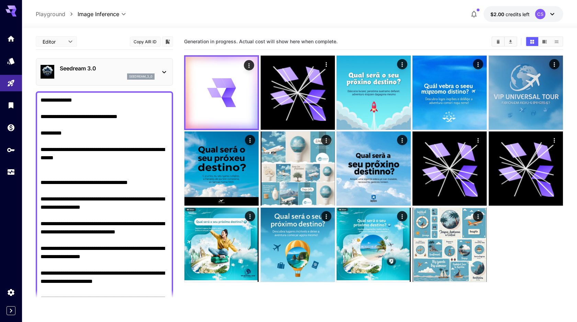
click at [157, 77] on div "Seedream 3.0 seedream_3_0" at bounding box center [105, 71] width 128 height 21
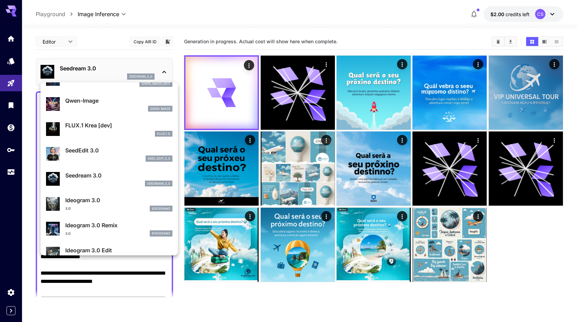
scroll to position [99, 0]
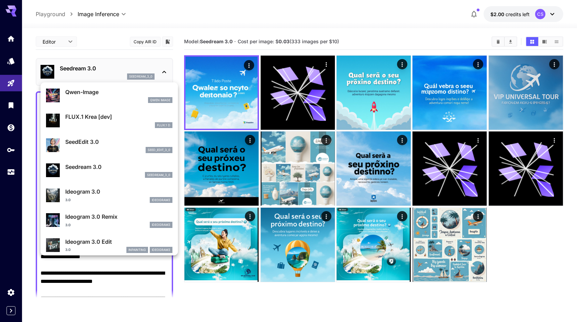
click at [100, 195] on p "Ideogram 3.0" at bounding box center [118, 191] width 107 height 8
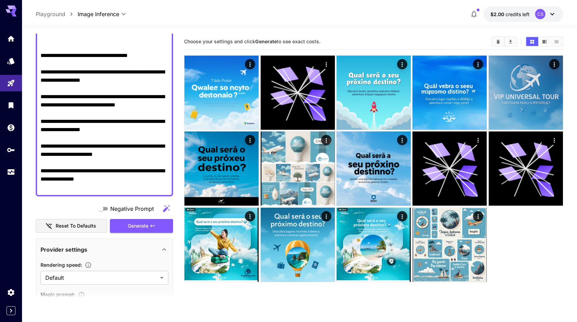
scroll to position [158, 0]
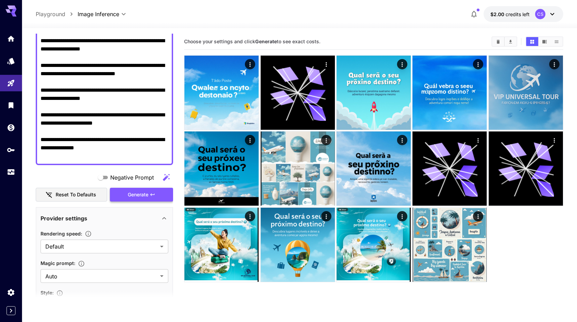
click at [138, 198] on span "Generate" at bounding box center [138, 194] width 21 height 9
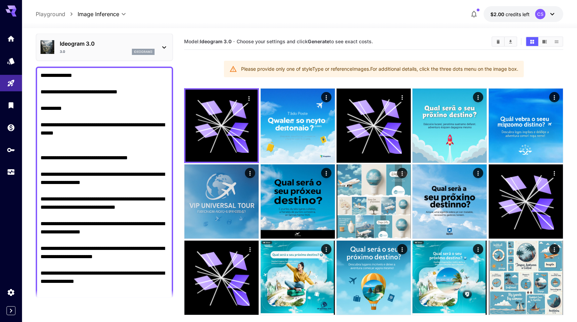
scroll to position [0, 0]
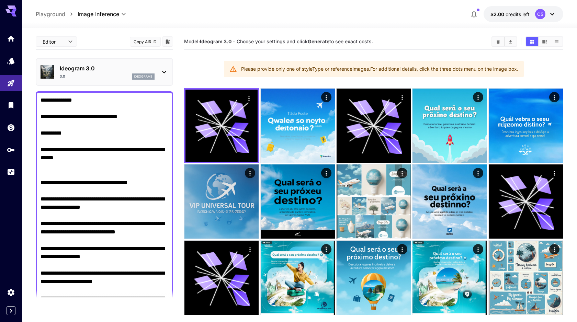
click at [157, 73] on div "Ideogram 3.0 3.0 ideogram3" at bounding box center [105, 71] width 128 height 21
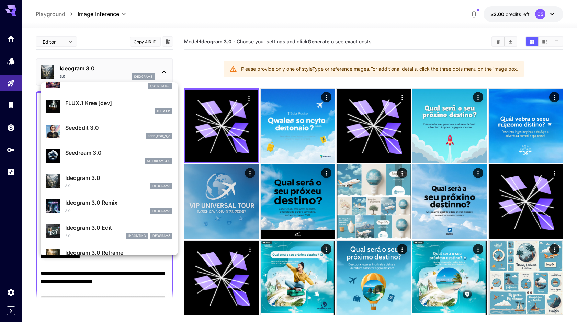
scroll to position [117, 0]
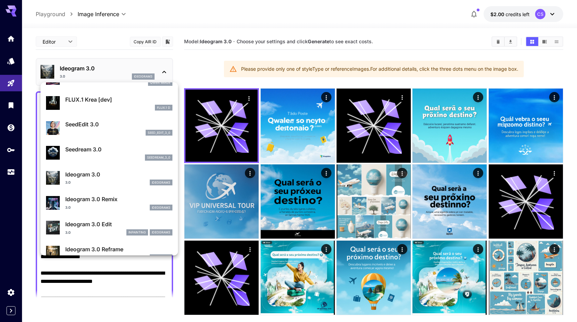
click at [108, 205] on div "3.0 ideogram3" at bounding box center [118, 208] width 107 height 6
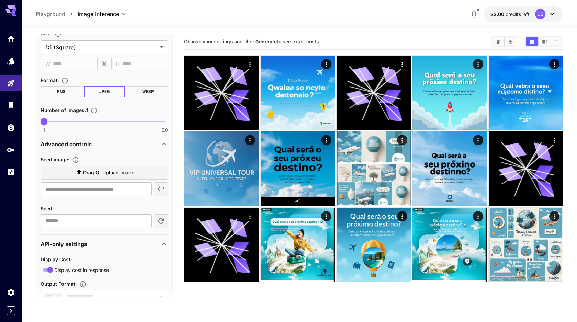
scroll to position [652, 0]
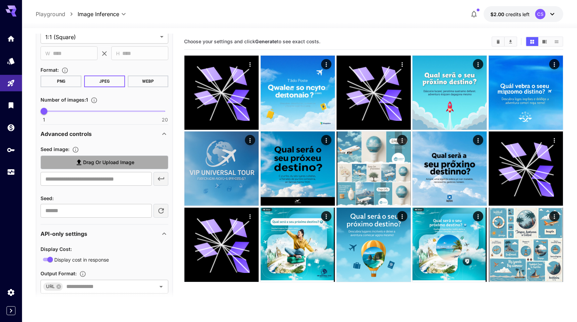
click at [96, 157] on label "Drag or upload image" at bounding box center [105, 162] width 128 height 14
click at [0, 0] on input "Drag or upload image" at bounding box center [0, 0] width 0 height 0
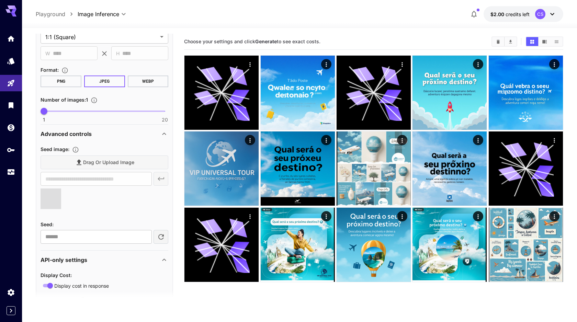
type input "**********"
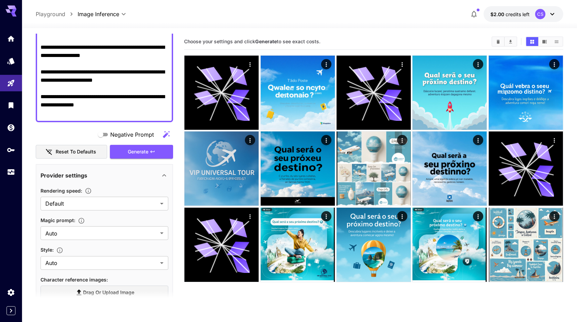
scroll to position [178, 0]
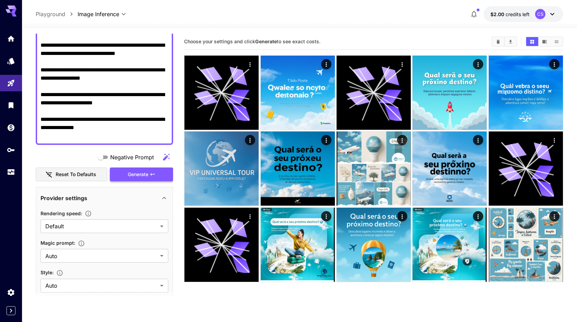
click at [137, 179] on button "Generate" at bounding box center [141, 174] width 63 height 14
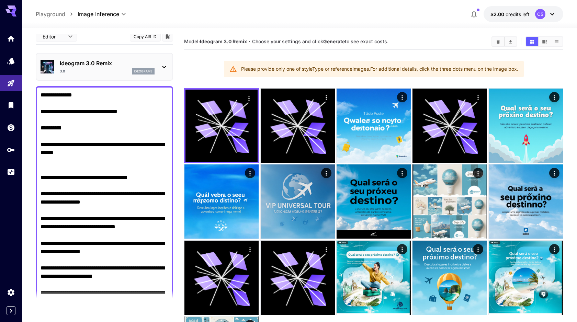
scroll to position [0, 0]
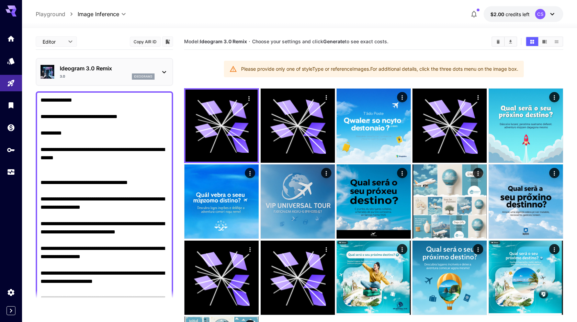
click at [146, 76] on p "ideogram3" at bounding box center [143, 76] width 19 height 5
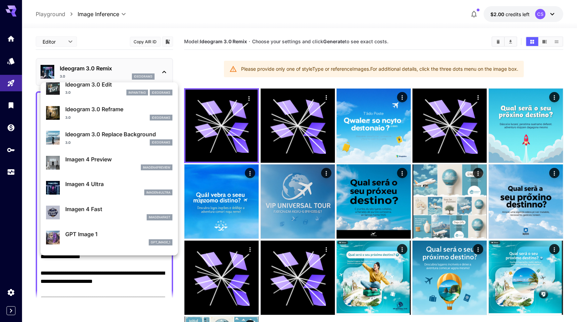
scroll to position [259, 0]
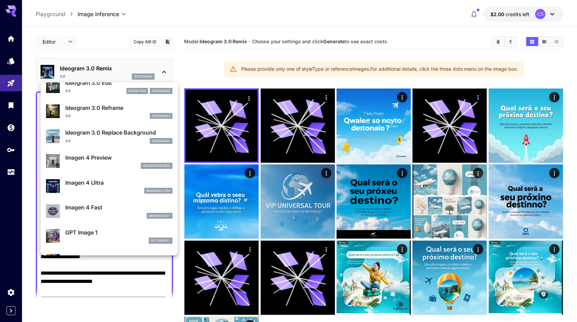
click at [107, 159] on p "Imagen 4 Preview" at bounding box center [118, 157] width 107 height 8
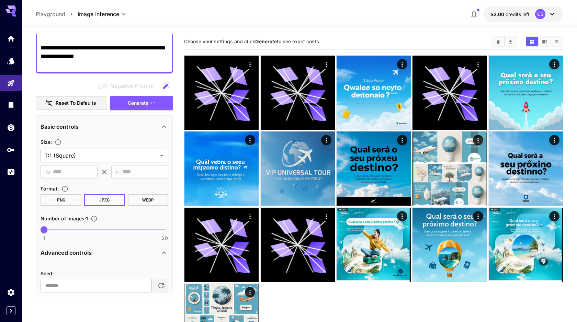
scroll to position [245, 0]
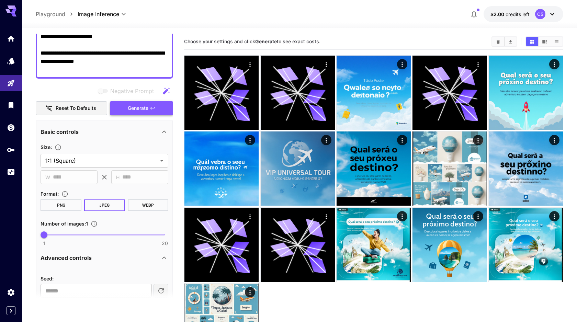
click at [147, 109] on span "Generate" at bounding box center [138, 108] width 21 height 9
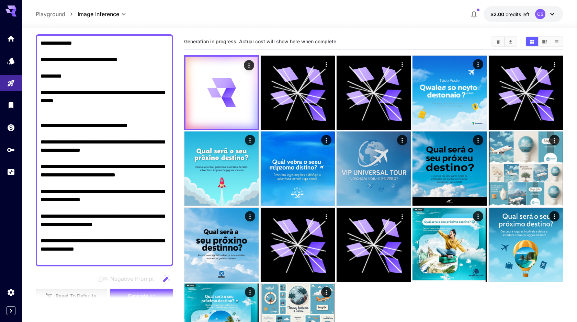
scroll to position [0, 0]
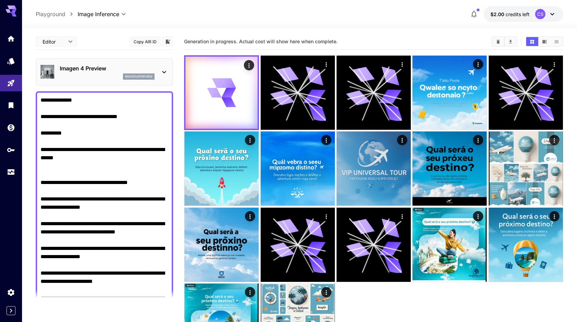
click at [160, 75] on icon at bounding box center [164, 72] width 8 height 8
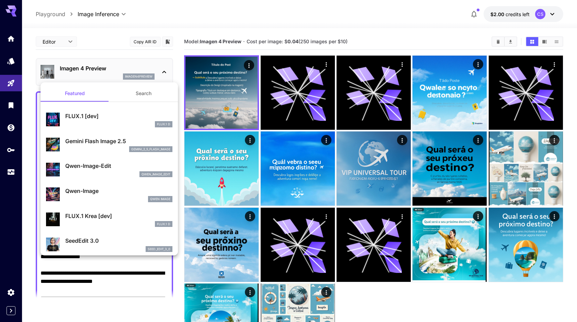
click at [245, 104] on div at bounding box center [288, 161] width 577 height 322
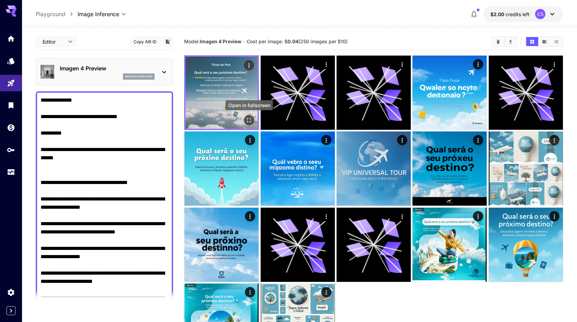
click at [248, 118] on icon "Open in fullscreen" at bounding box center [248, 120] width 7 height 7
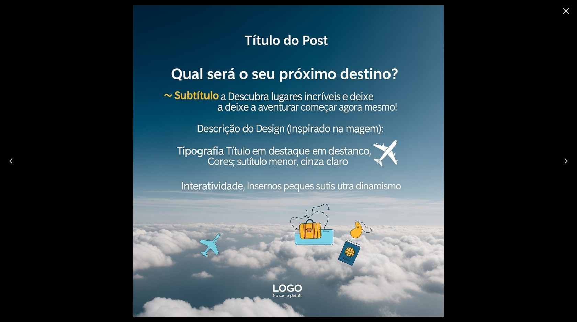
click at [566, 13] on icon "Close" at bounding box center [565, 10] width 11 height 11
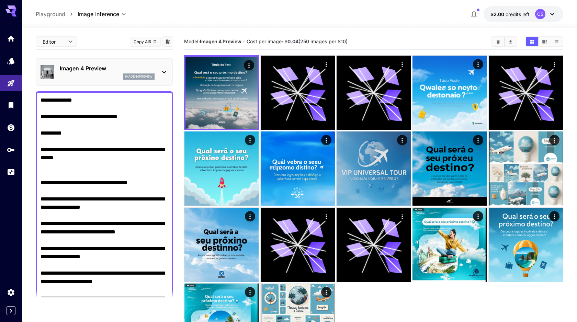
click at [159, 70] on div "Imagen 4 Preview imagen4preview" at bounding box center [105, 71] width 128 height 21
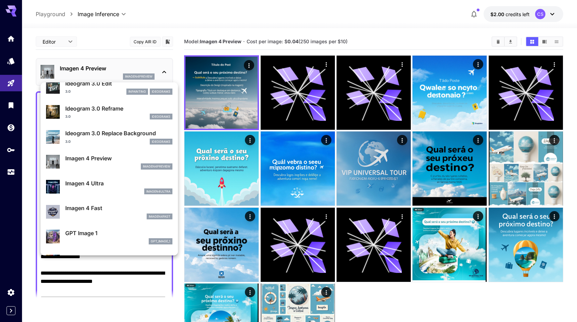
scroll to position [259, 0]
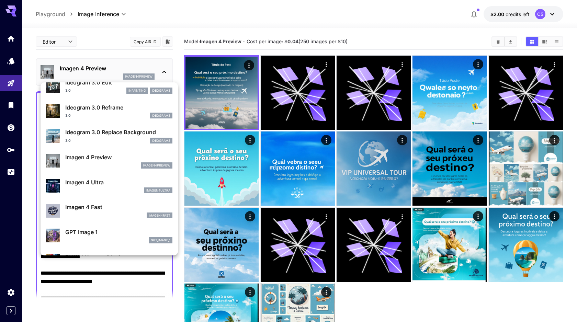
click at [113, 187] on div "imagen4ultra" at bounding box center [118, 190] width 107 height 6
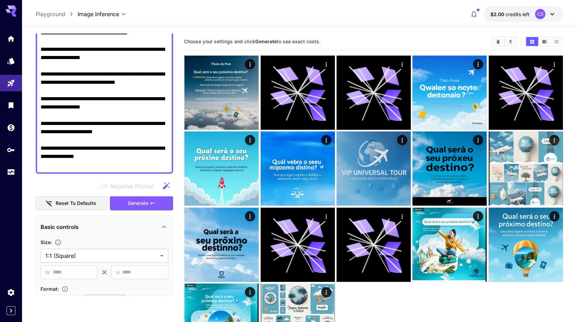
scroll to position [232, 0]
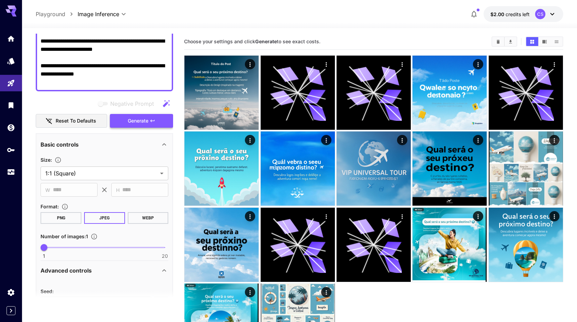
click at [142, 123] on span "Generate" at bounding box center [138, 121] width 21 height 9
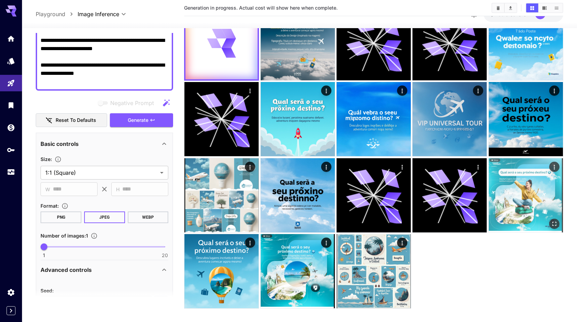
scroll to position [57, 0]
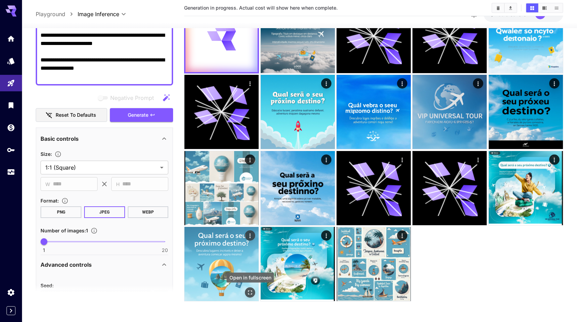
click at [250, 293] on icon "Open in fullscreen" at bounding box center [249, 292] width 7 height 7
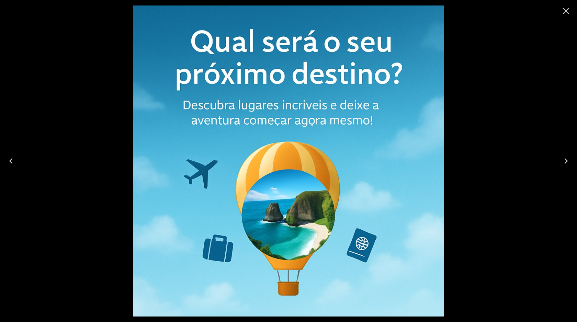
scroll to position [232, 0]
click at [565, 15] on icon "Close" at bounding box center [565, 10] width 11 height 11
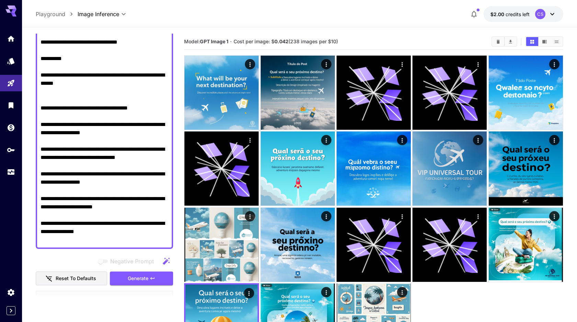
scroll to position [0, 0]
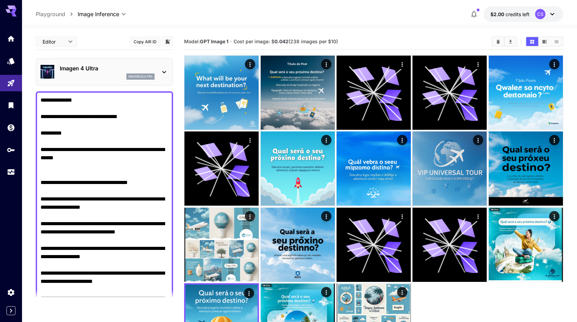
click at [133, 73] on div "imagen4ultra" at bounding box center [140, 76] width 28 height 6
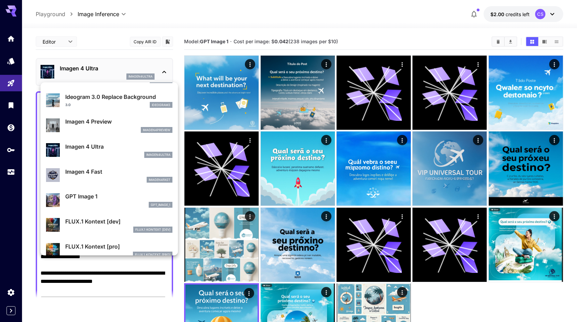
scroll to position [294, 0]
click at [109, 172] on p "Imagen 4 Fast" at bounding box center [118, 172] width 107 height 8
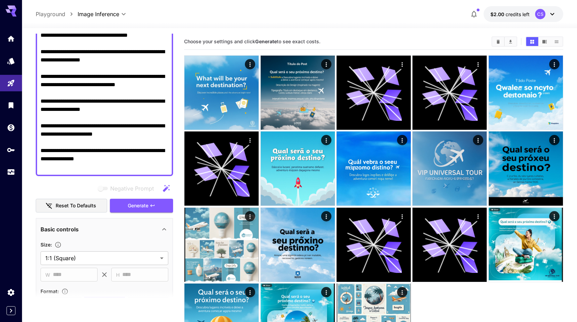
scroll to position [153, 0]
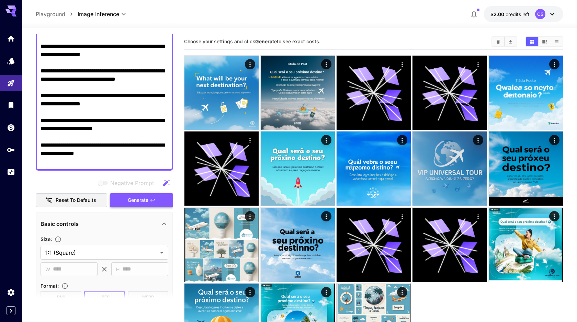
click at [143, 200] on span "Generate" at bounding box center [138, 200] width 21 height 9
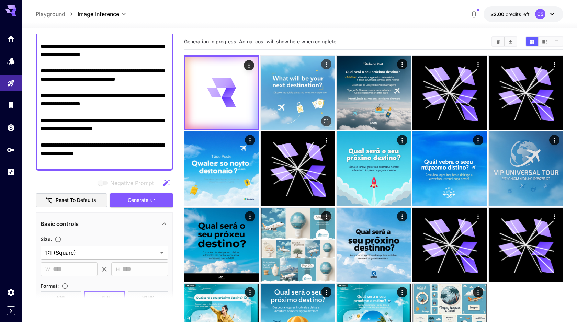
click at [292, 96] on img at bounding box center [298, 93] width 74 height 74
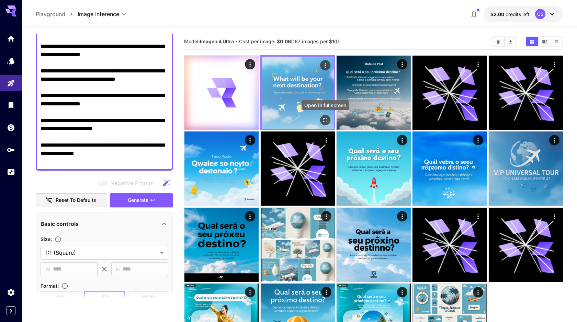
click at [323, 117] on icon "Open in fullscreen" at bounding box center [325, 120] width 7 height 7
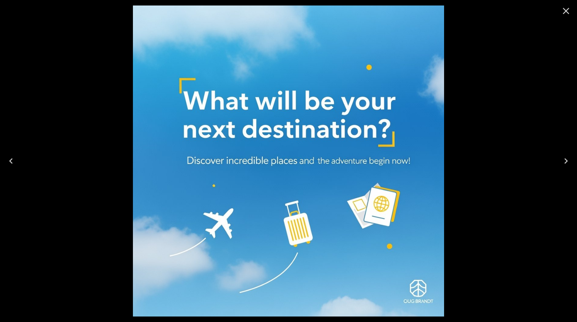
click at [565, 10] on icon "Close" at bounding box center [565, 10] width 11 height 11
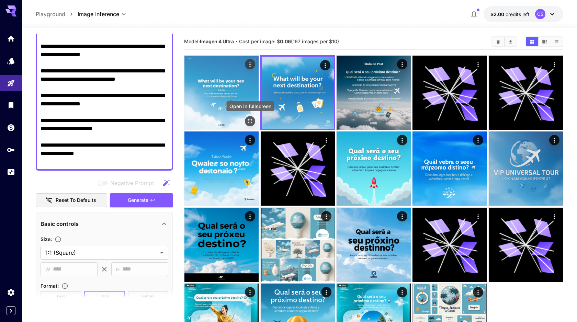
click at [248, 122] on icon "Open in fullscreen" at bounding box center [250, 121] width 4 height 4
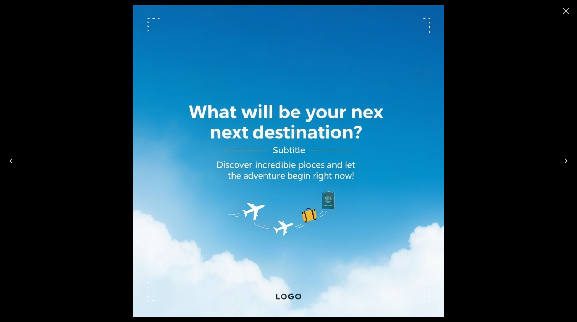
click at [567, 9] on icon "Close" at bounding box center [566, 11] width 7 height 7
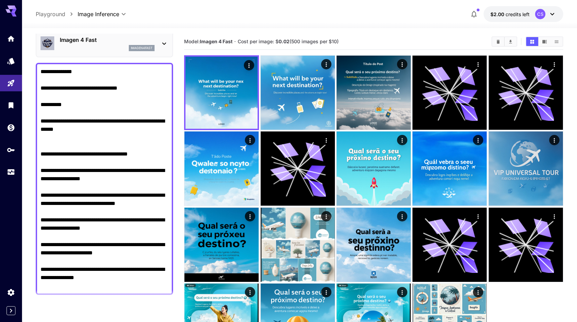
scroll to position [0, 0]
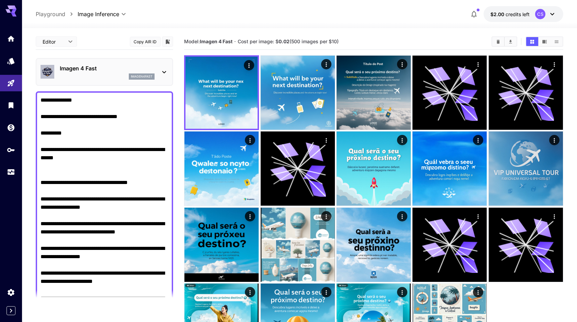
click at [160, 76] on div "Imagen 4 Fast imagen4fast" at bounding box center [105, 71] width 128 height 21
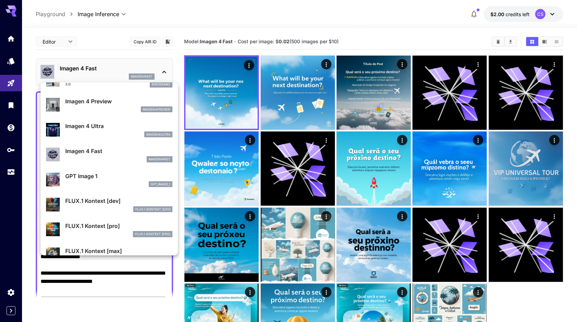
scroll to position [316, 0]
click at [100, 180] on div "GPT Image 1 gpt_image_1" at bounding box center [118, 178] width 107 height 15
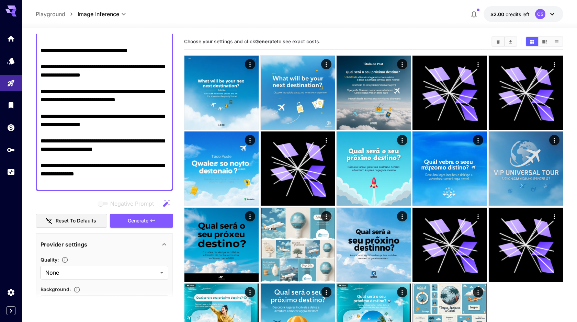
scroll to position [133, 0]
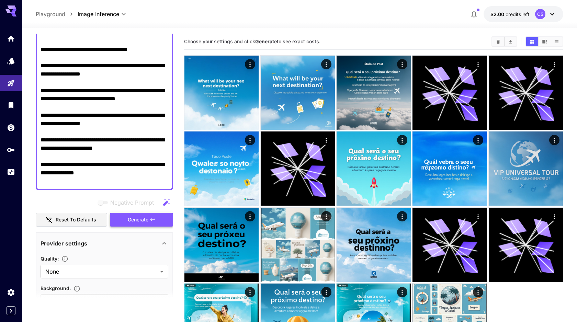
click at [138, 221] on span "Generate" at bounding box center [138, 220] width 21 height 9
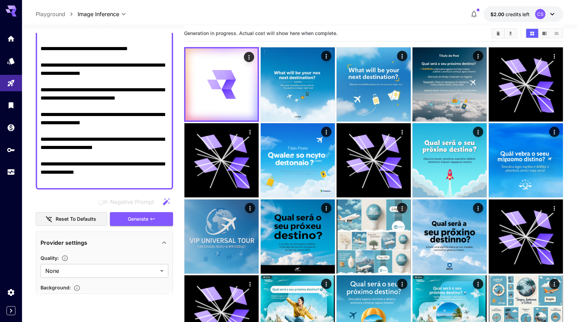
scroll to position [0, 0]
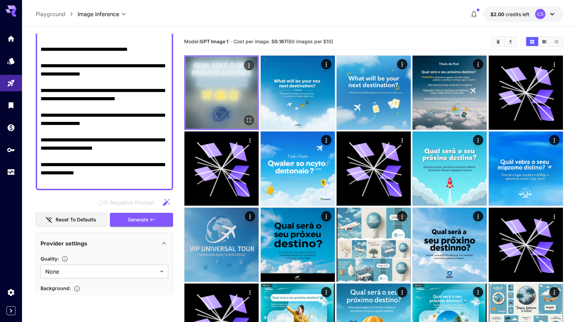
click at [250, 119] on icon "Open in fullscreen" at bounding box center [248, 120] width 7 height 7
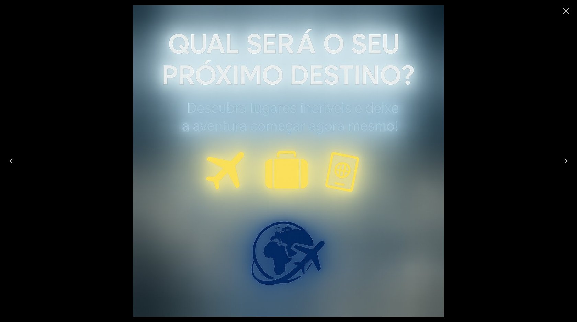
click at [568, 14] on icon "Close" at bounding box center [566, 11] width 7 height 7
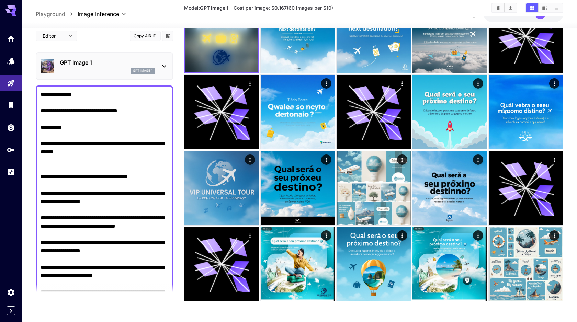
click at [119, 66] on p "GPT Image 1" at bounding box center [107, 62] width 95 height 8
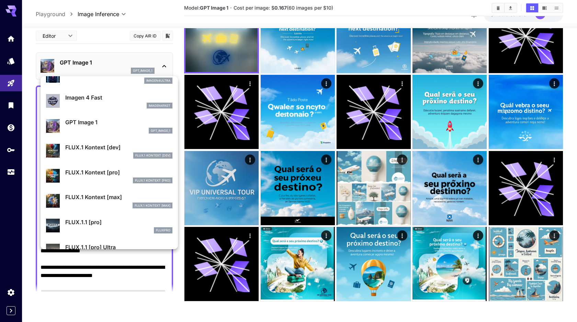
scroll to position [377, 0]
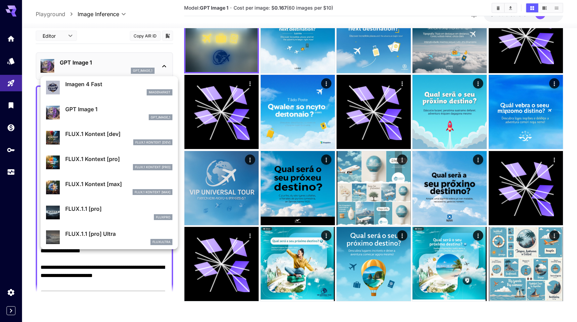
click at [110, 144] on div "FLUX.1 Kontext [dev]" at bounding box center [118, 142] width 107 height 6
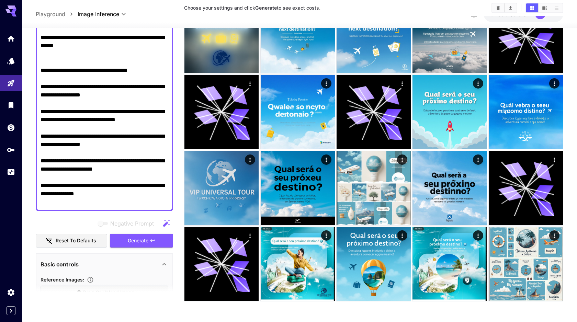
scroll to position [164, 0]
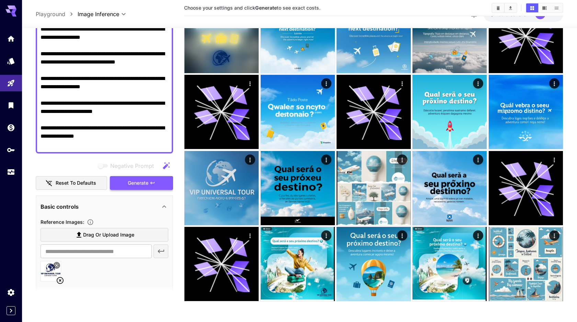
click at [142, 187] on span "Generate" at bounding box center [138, 182] width 21 height 9
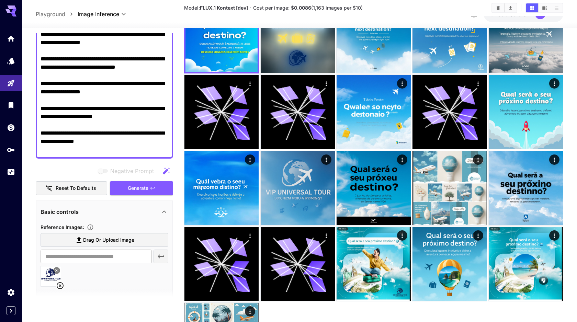
click at [137, 106] on textarea "**********" at bounding box center [105, 42] width 128 height 222
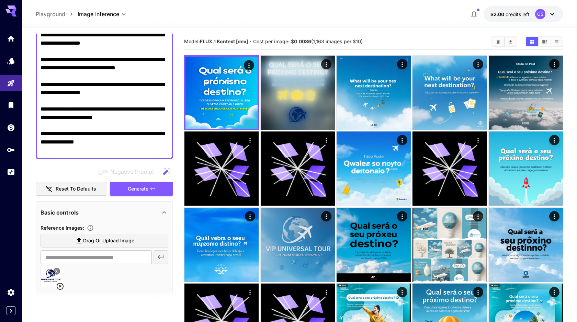
scroll to position [0, 0]
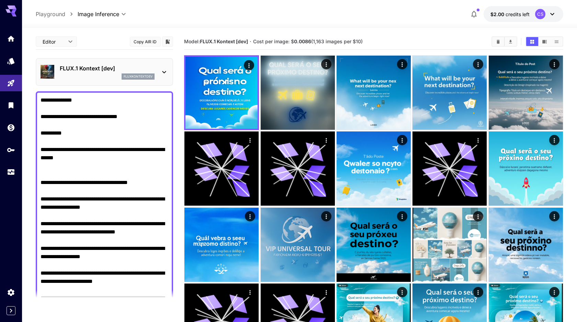
click at [138, 61] on div "FLUX.1 Kontext [dev] fluxkontextdev" at bounding box center [104, 72] width 137 height 28
click at [160, 72] on icon at bounding box center [164, 72] width 8 height 8
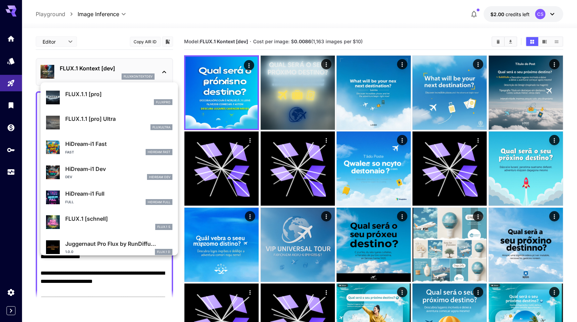
scroll to position [500, 0]
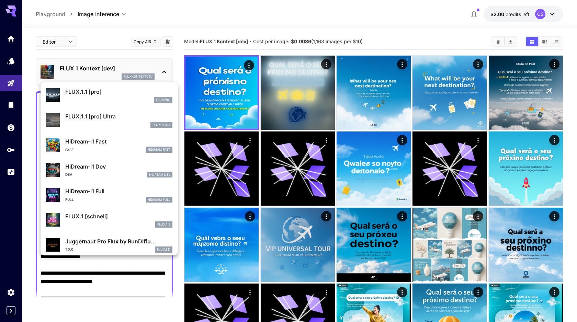
click at [110, 144] on p "HiDream-i1 Fast" at bounding box center [118, 141] width 107 height 8
type input "**********"
type input "**"
type input "*"
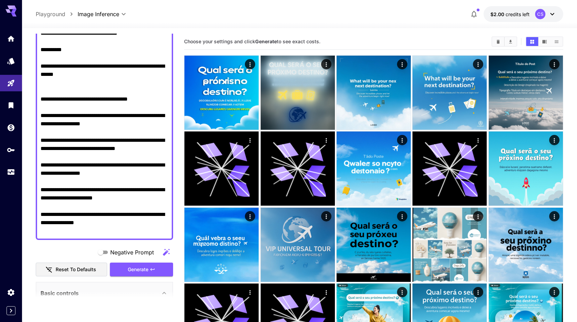
scroll to position [111, 0]
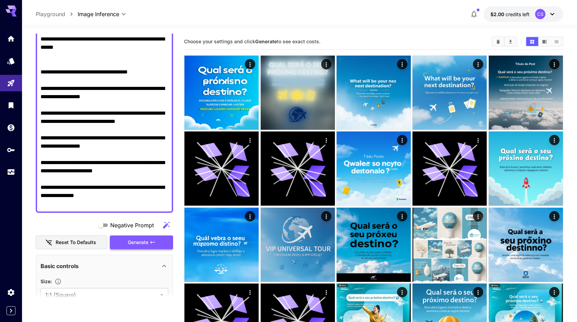
click at [133, 240] on span "Generate" at bounding box center [138, 242] width 21 height 9
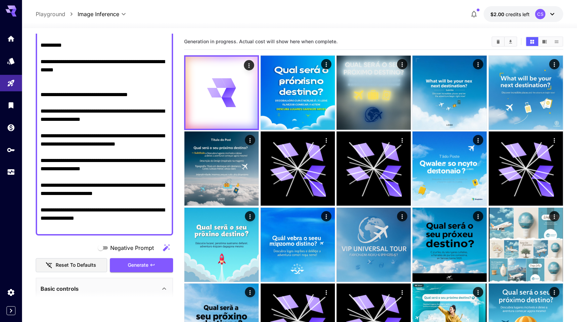
scroll to position [133, 0]
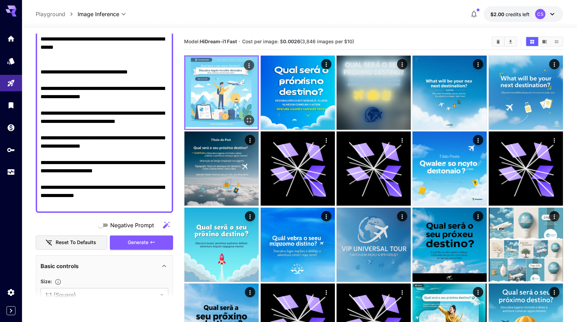
click at [238, 85] on img at bounding box center [221, 93] width 72 height 72
click at [249, 119] on icon "Open in fullscreen" at bounding box center [248, 120] width 7 height 7
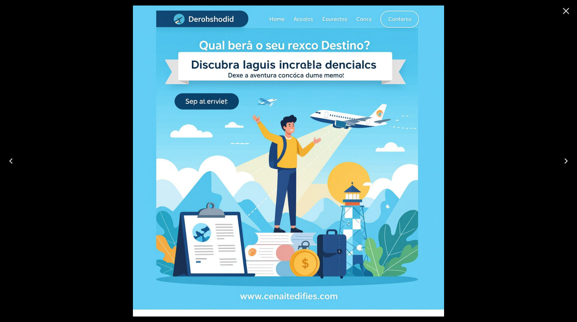
click at [568, 8] on icon "Close" at bounding box center [565, 10] width 11 height 11
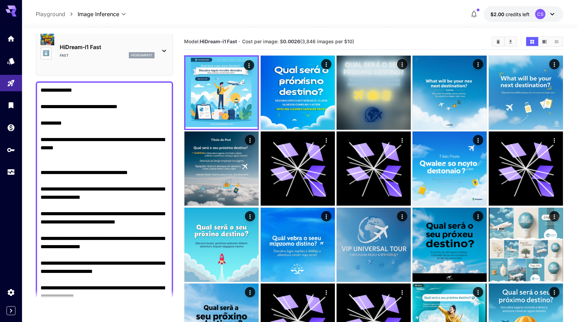
scroll to position [0, 0]
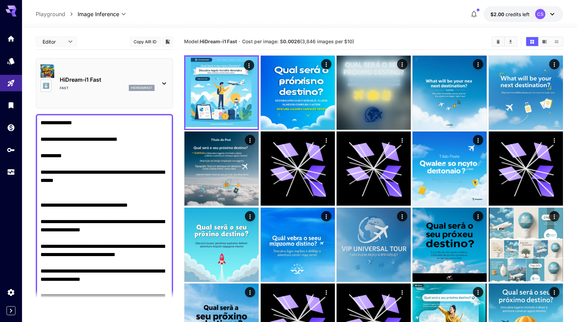
click at [158, 78] on div "⬇️ HiDream-i1 Fast Fast hidreamfast" at bounding box center [105, 83] width 128 height 44
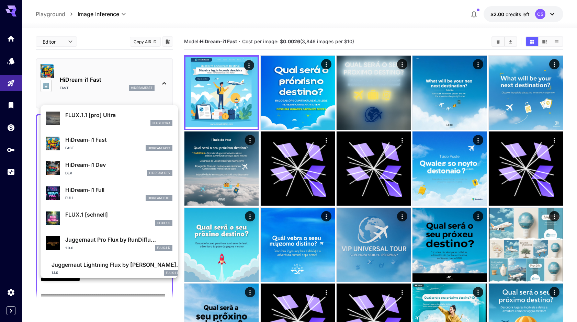
scroll to position [530, 0]
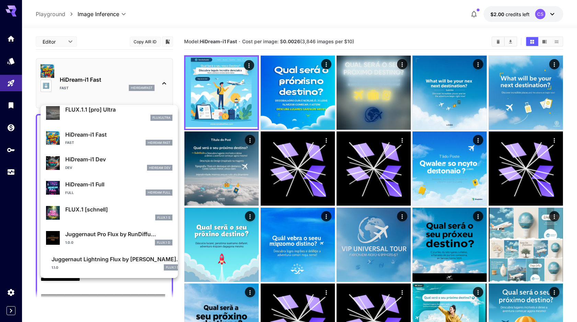
click at [118, 188] on p "HiDream-i1 Full" at bounding box center [118, 184] width 107 height 8
type input "**"
type input "***"
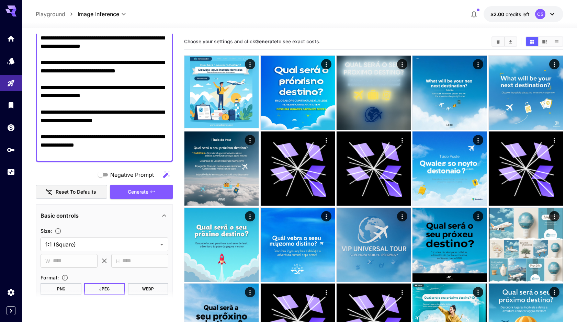
scroll to position [241, 0]
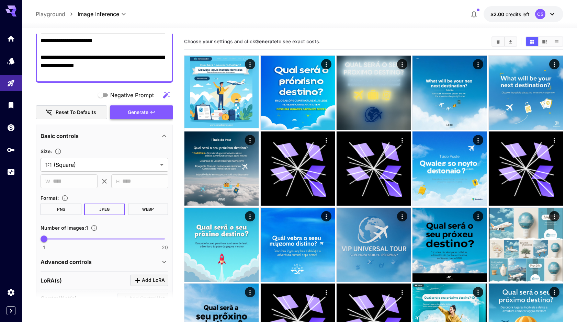
click at [150, 115] on icon "button" at bounding box center [152, 111] width 5 height 5
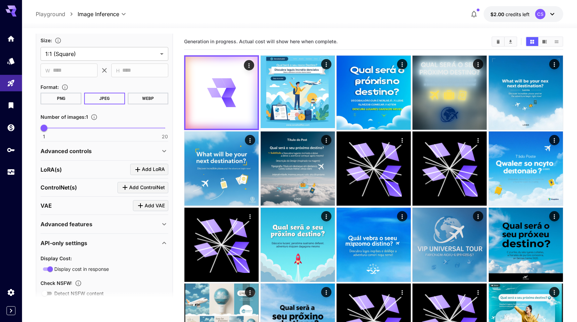
scroll to position [354, 0]
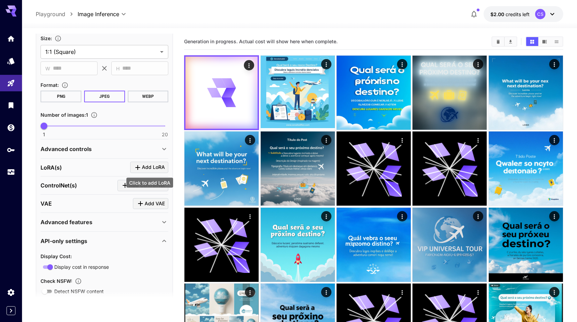
click at [151, 166] on span "Add LoRA" at bounding box center [153, 167] width 23 height 9
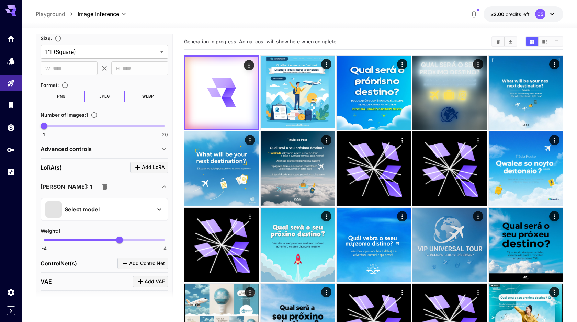
click at [113, 210] on div "Select model" at bounding box center [98, 209] width 107 height 16
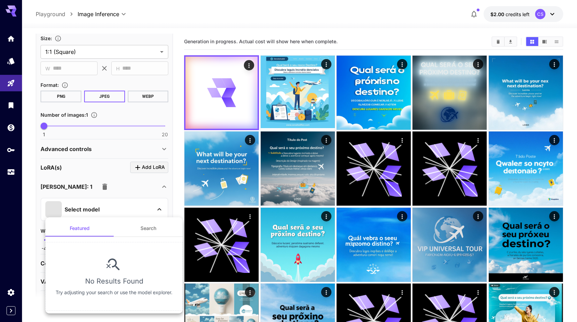
click at [137, 228] on button "Search" at bounding box center [148, 228] width 69 height 16
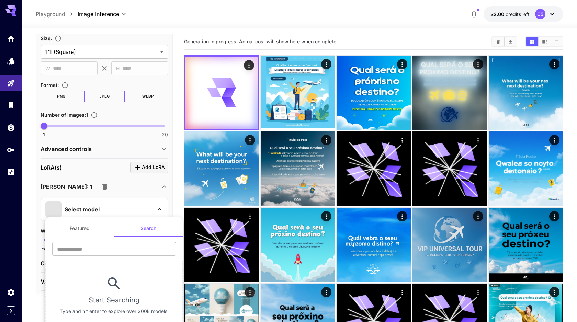
click at [144, 211] on div at bounding box center [288, 161] width 577 height 322
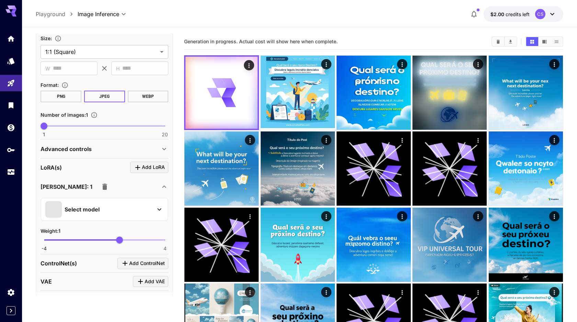
click at [101, 186] on icon "button" at bounding box center [105, 187] width 8 height 8
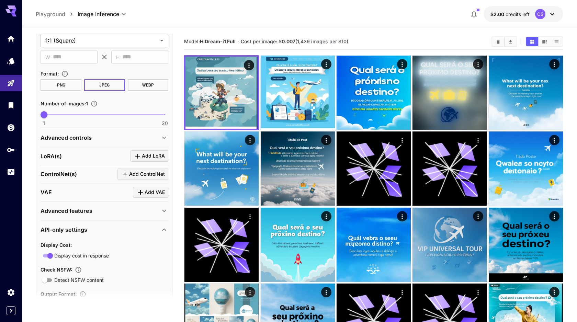
scroll to position [373, 0]
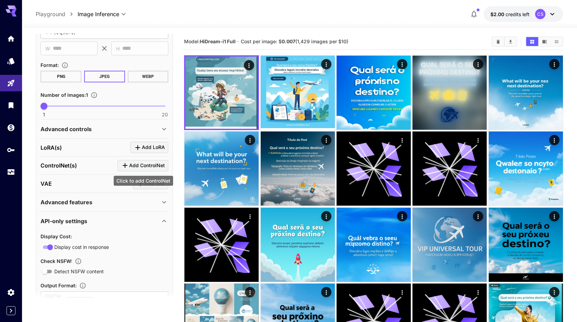
click at [151, 167] on span "Add ControlNet" at bounding box center [147, 165] width 36 height 9
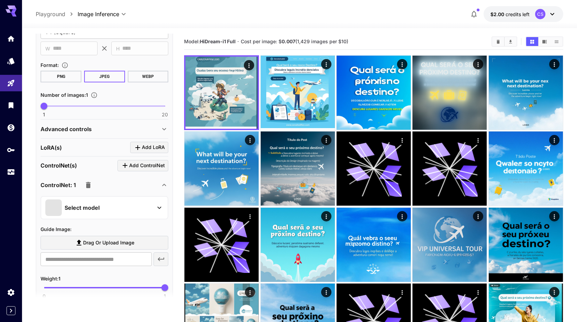
click at [93, 210] on p "Select model" at bounding box center [82, 208] width 35 height 8
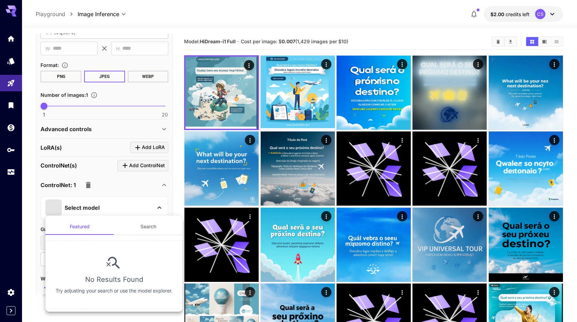
click at [93, 210] on div at bounding box center [288, 161] width 577 height 322
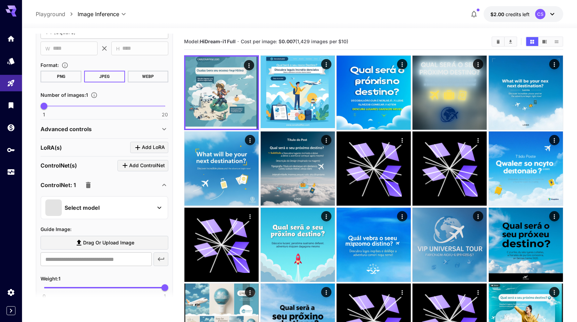
click at [88, 182] on icon "button" at bounding box center [88, 185] width 5 height 6
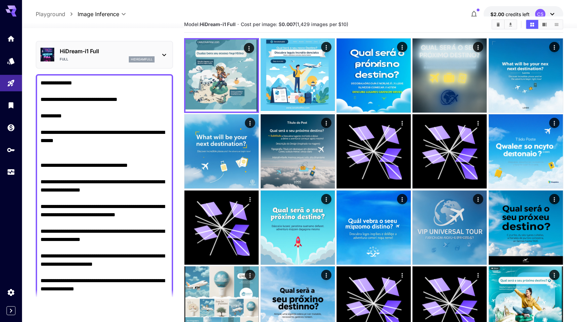
scroll to position [0, 0]
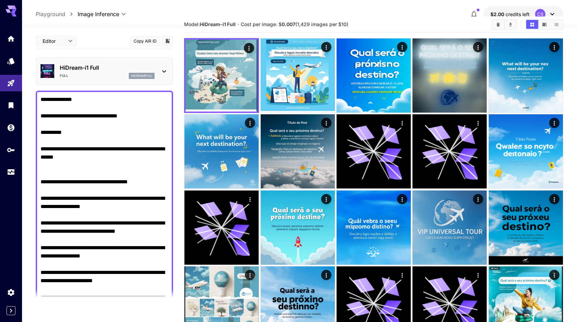
click at [125, 61] on div "HiDream-i1 Full Full hidreamfull" at bounding box center [105, 71] width 128 height 21
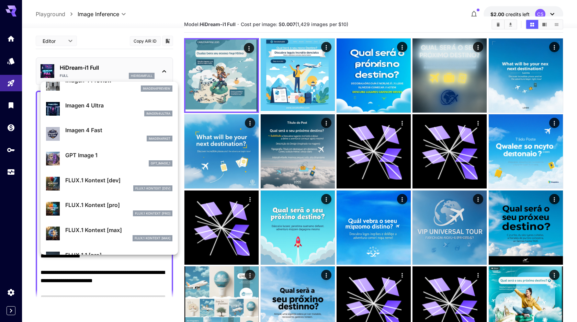
scroll to position [354, 0]
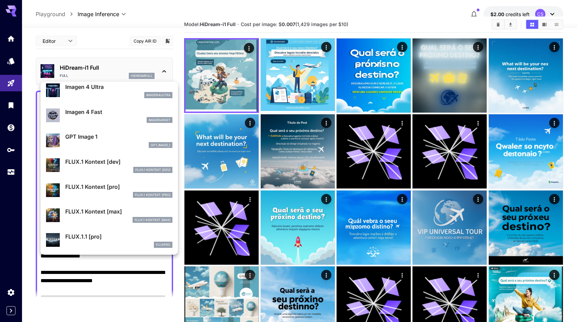
click at [99, 143] on div "gpt_image_1" at bounding box center [118, 145] width 107 height 6
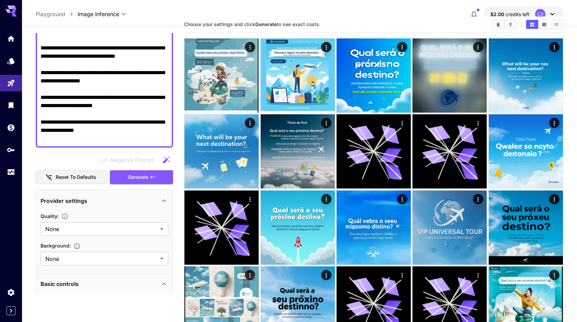
scroll to position [183, 0]
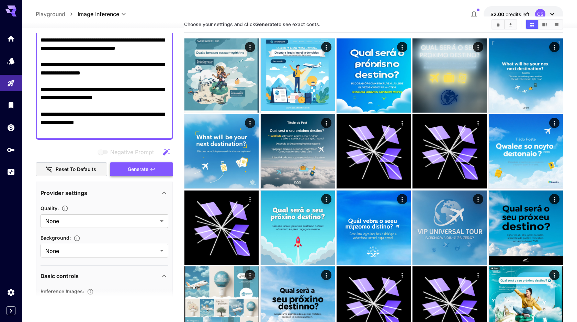
click at [144, 174] on button "Generate" at bounding box center [141, 169] width 63 height 14
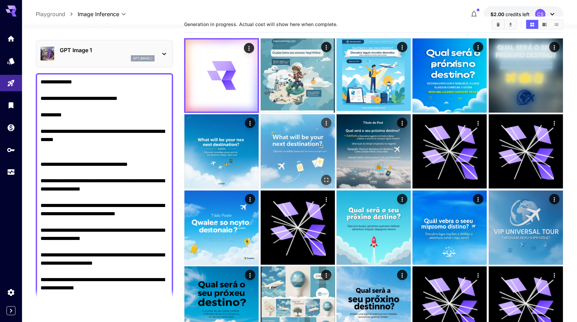
scroll to position [0, 0]
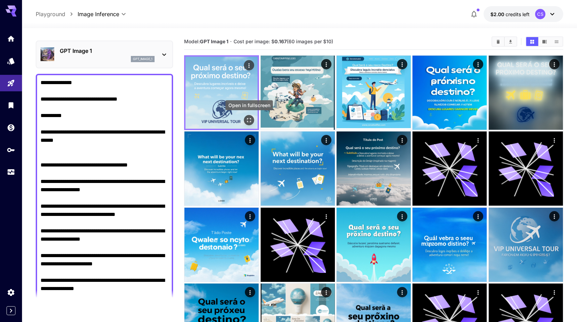
click at [250, 121] on icon "Open in fullscreen" at bounding box center [248, 120] width 7 height 7
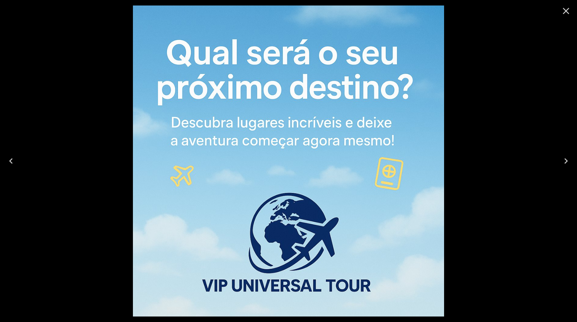
click at [566, 13] on icon "Close" at bounding box center [565, 10] width 11 height 11
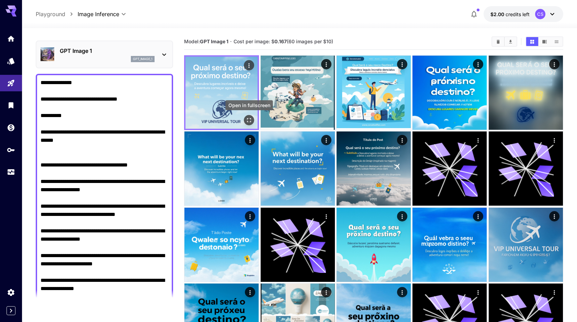
click at [249, 120] on icon "Open in fullscreen" at bounding box center [248, 120] width 7 height 7
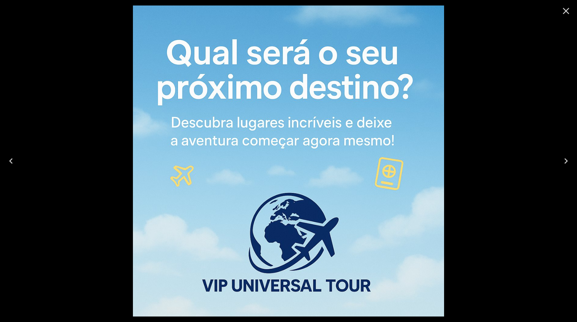
click at [567, 11] on icon "Close" at bounding box center [565, 10] width 11 height 11
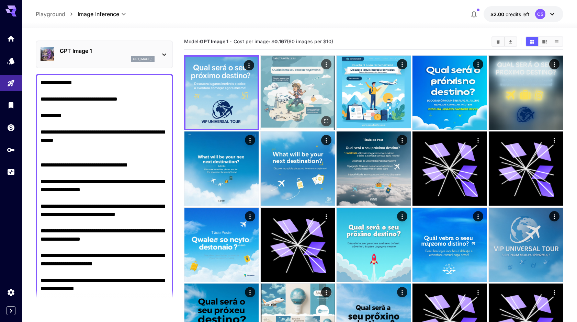
click at [325, 120] on icon "Open in fullscreen" at bounding box center [326, 121] width 7 height 7
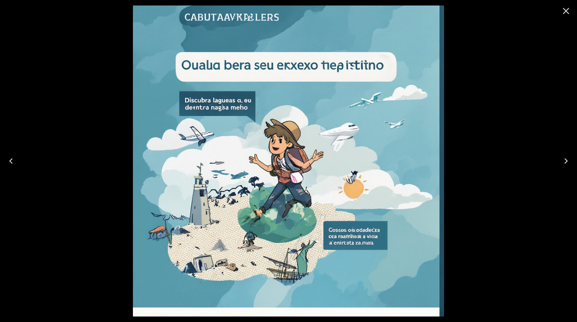
click at [565, 12] on icon "Close" at bounding box center [566, 11] width 7 height 7
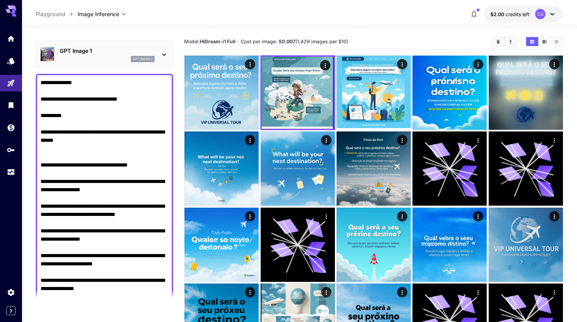
click at [158, 55] on div "GPT Image 1 gpt_image_1" at bounding box center [105, 54] width 128 height 21
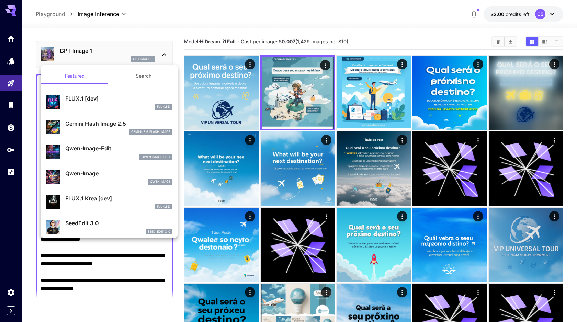
click at [102, 130] on div "gemini_2_5_flash_image" at bounding box center [118, 132] width 107 height 6
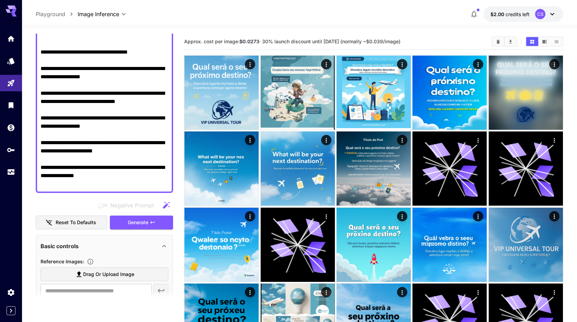
scroll to position [130, 0]
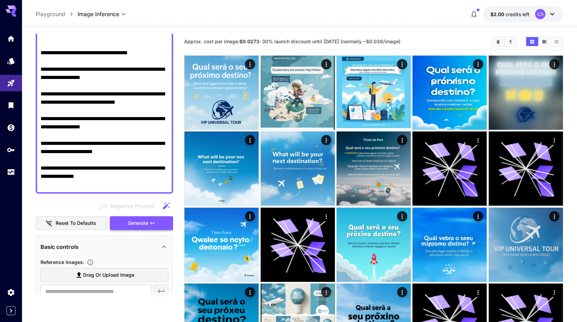
click at [134, 221] on span "Generate" at bounding box center [138, 223] width 21 height 9
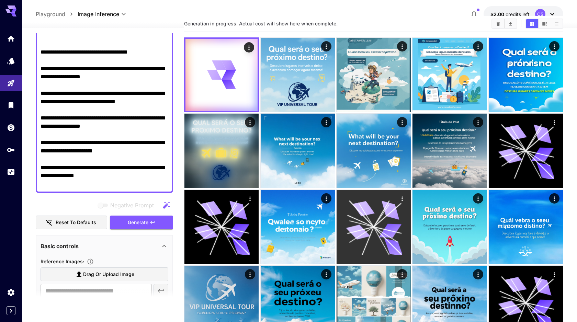
scroll to position [19, 0]
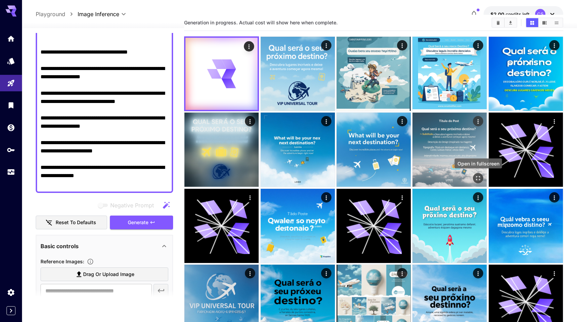
click at [476, 177] on icon "Open in fullscreen" at bounding box center [477, 178] width 7 height 7
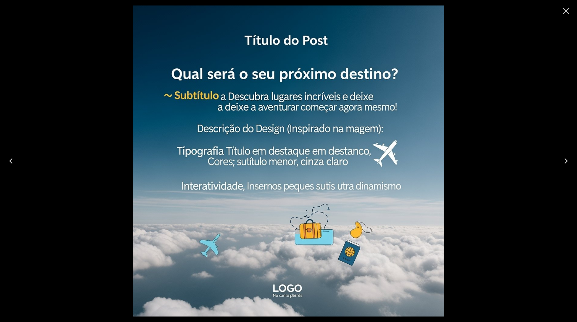
click at [567, 12] on icon "Close" at bounding box center [566, 11] width 7 height 7
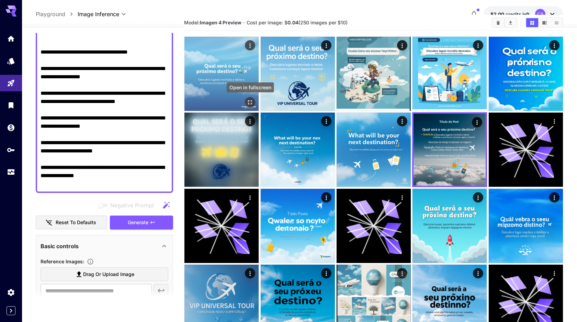
click at [251, 102] on icon "Open in fullscreen" at bounding box center [249, 102] width 7 height 7
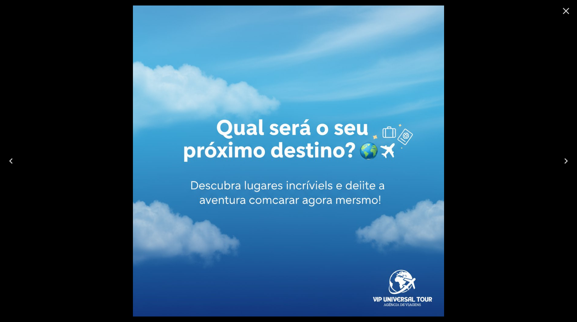
click at [567, 17] on button "Close" at bounding box center [565, 11] width 16 height 16
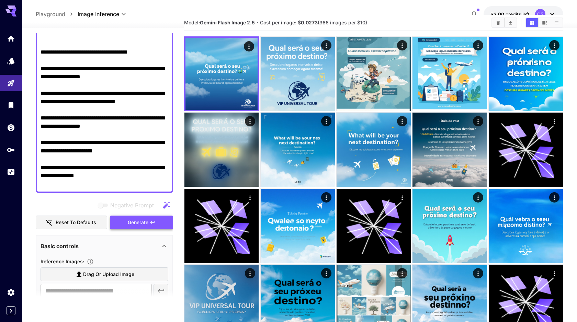
click at [155, 222] on icon "button" at bounding box center [152, 222] width 5 height 5
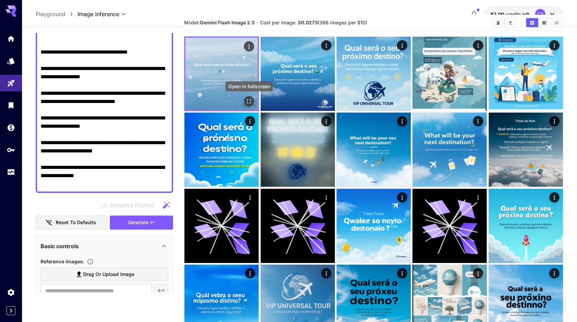
click at [248, 103] on icon "Open in fullscreen" at bounding box center [249, 101] width 4 height 4
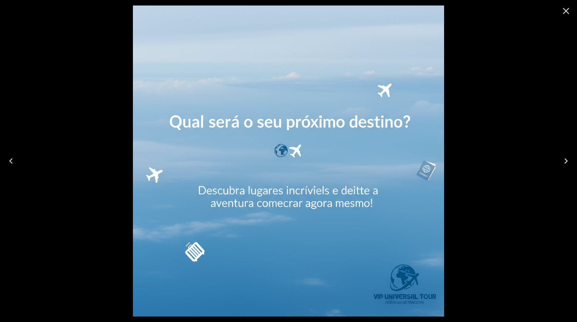
click at [566, 12] on icon "Close" at bounding box center [566, 11] width 7 height 7
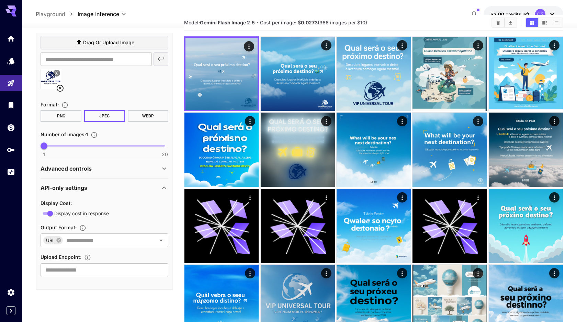
scroll to position [23, 0]
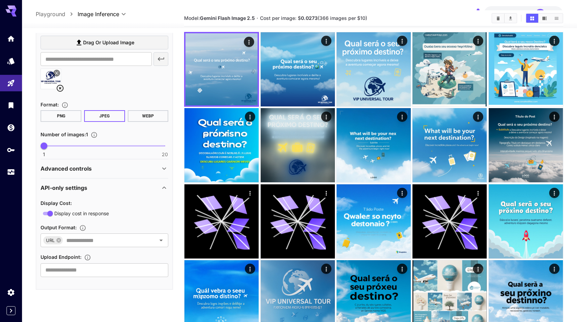
click at [118, 169] on div "Advanced controls" at bounding box center [100, 168] width 119 height 8
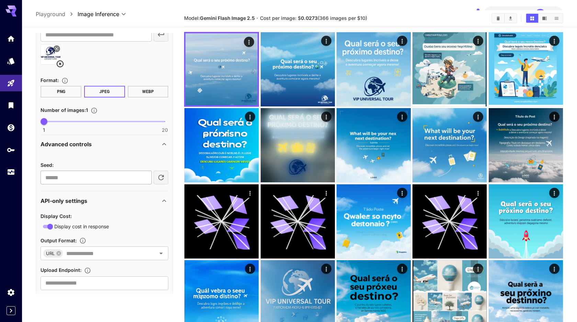
scroll to position [399, 0]
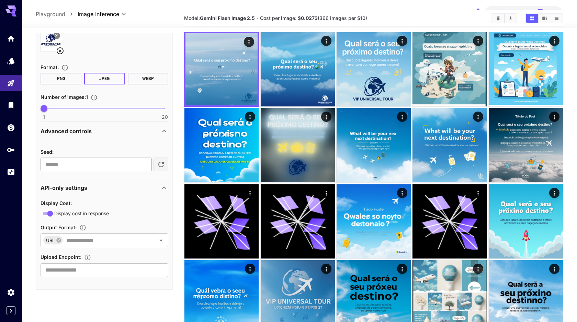
click at [134, 164] on input "number" at bounding box center [96, 165] width 111 height 14
click at [159, 164] on icon "button" at bounding box center [161, 164] width 8 height 8
click at [146, 165] on input "**********" at bounding box center [96, 165] width 111 height 14
type input "**********"
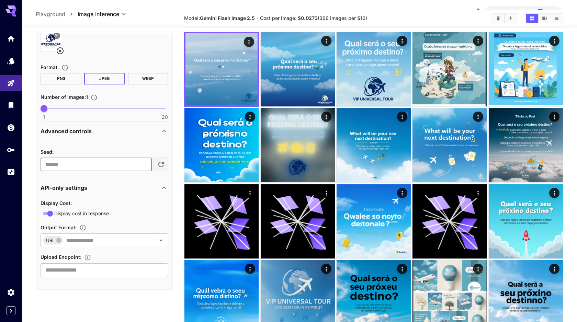
click at [145, 162] on input "**********" at bounding box center [96, 165] width 111 height 14
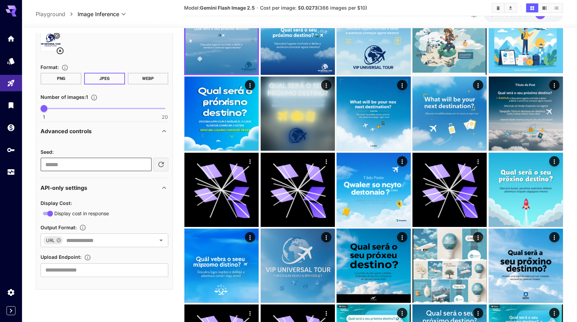
scroll to position [55, 0]
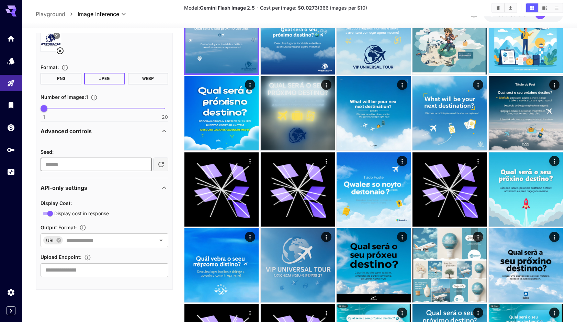
click at [128, 191] on div "API-only settings" at bounding box center [100, 188] width 119 height 8
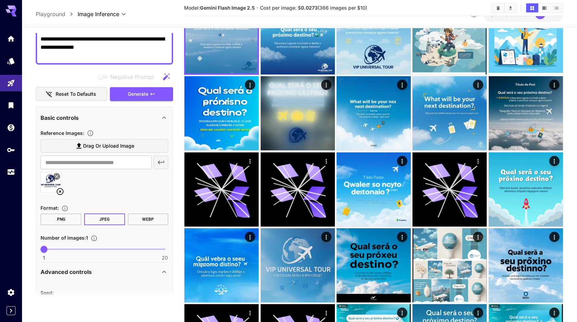
scroll to position [251, 0]
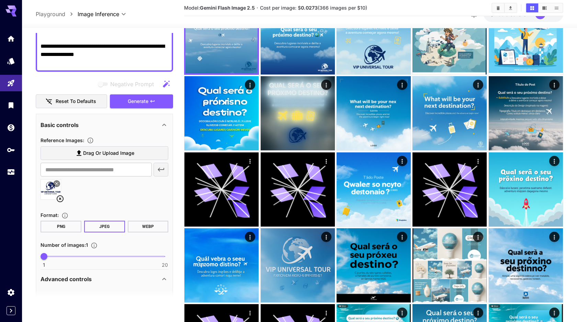
click at [139, 152] on label "Drag or upload image" at bounding box center [105, 153] width 128 height 14
click at [0, 0] on input "Drag or upload image" at bounding box center [0, 0] width 0 height 0
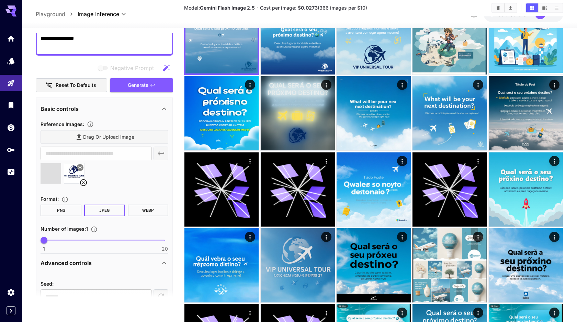
type input "**********"
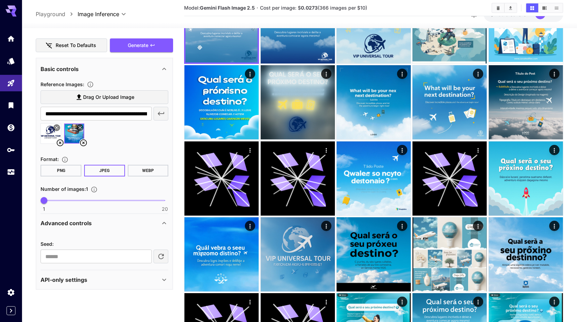
scroll to position [68, 0]
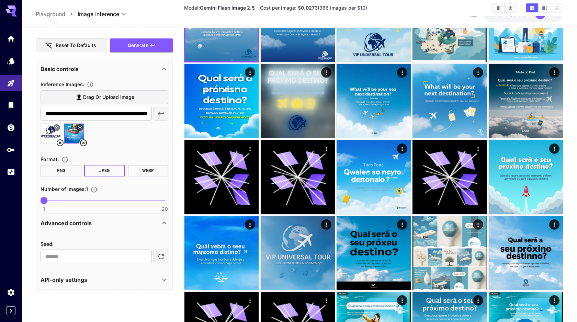
click at [140, 281] on div "API-only settings" at bounding box center [100, 280] width 119 height 8
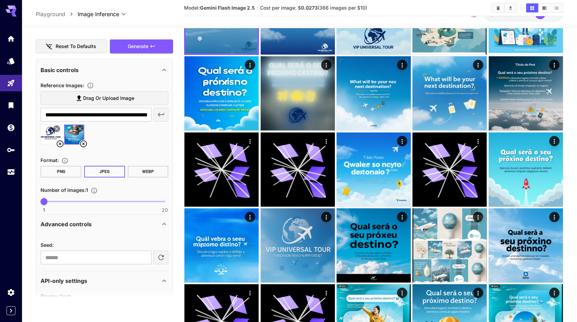
scroll to position [264, 0]
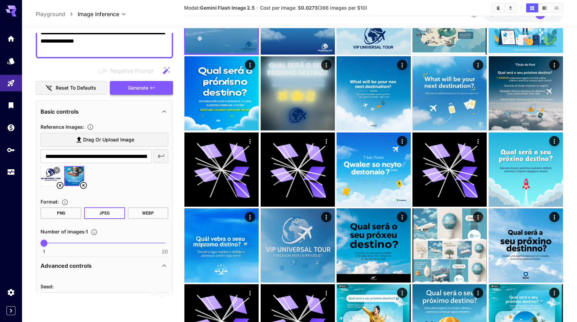
click at [142, 89] on span "Generate" at bounding box center [138, 88] width 21 height 9
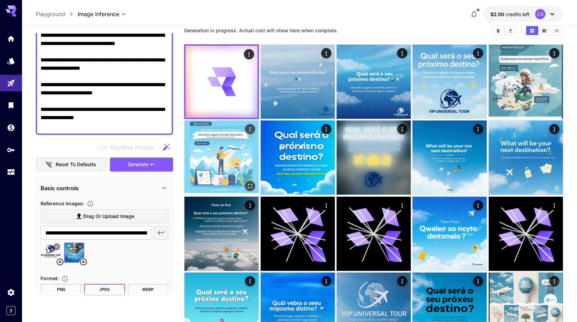
scroll to position [0, 0]
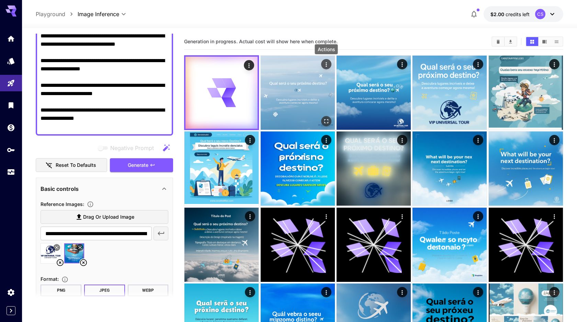
click at [324, 67] on icon "Actions" at bounding box center [326, 64] width 7 height 7
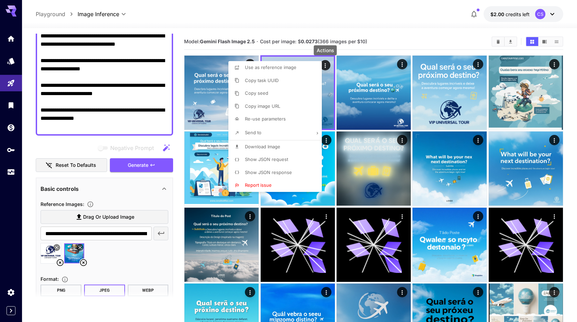
click at [327, 66] on div at bounding box center [288, 161] width 577 height 322
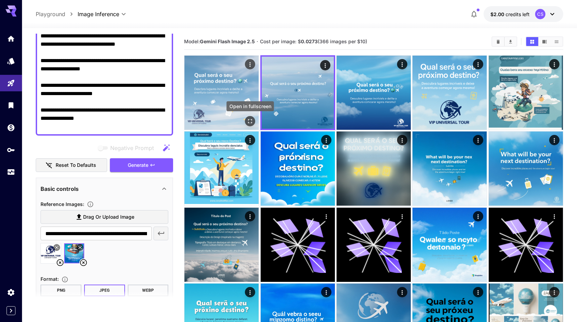
click at [251, 121] on icon "Open in fullscreen" at bounding box center [249, 121] width 7 height 7
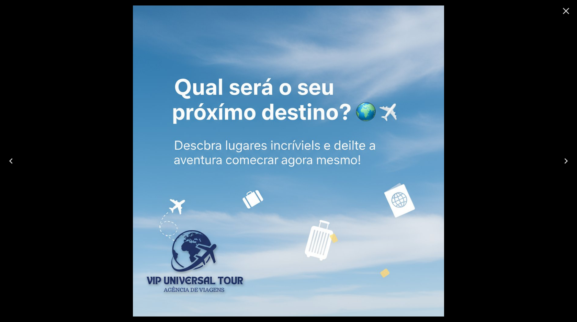
click at [567, 13] on icon "Close" at bounding box center [565, 10] width 11 height 11
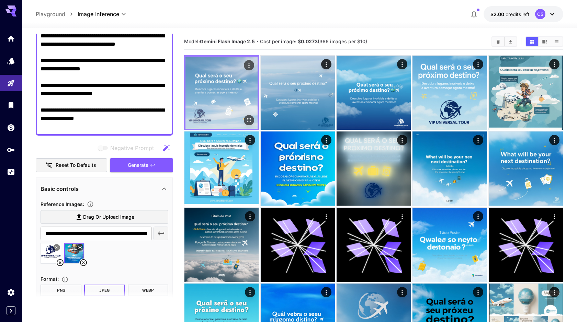
click at [249, 66] on icon "Actions" at bounding box center [248, 65] width 7 height 7
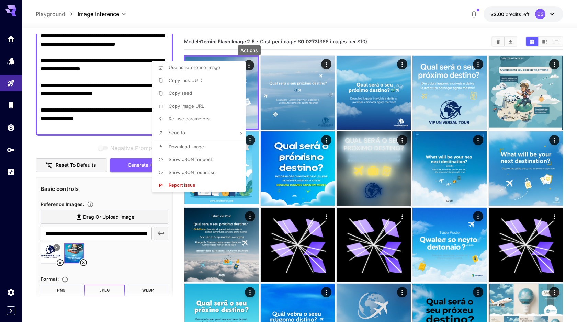
click at [201, 70] on p "Use as reference image" at bounding box center [194, 67] width 51 height 7
click at [122, 74] on div at bounding box center [288, 161] width 577 height 322
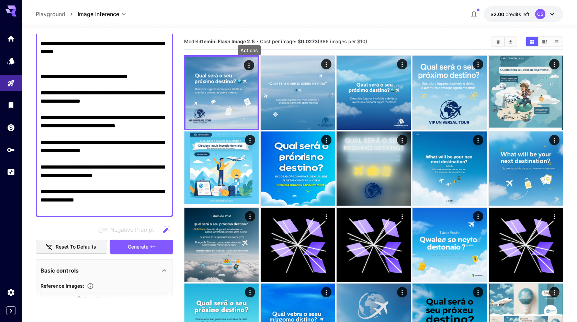
scroll to position [99, 0]
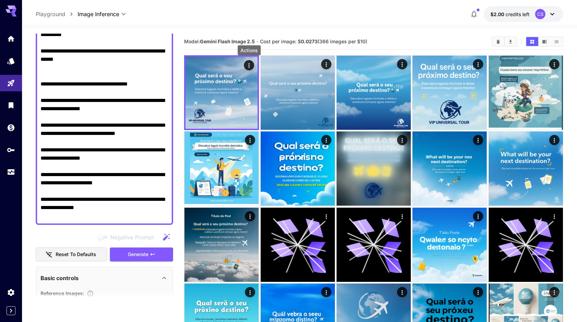
click at [90, 82] on textarea "**********" at bounding box center [105, 109] width 128 height 222
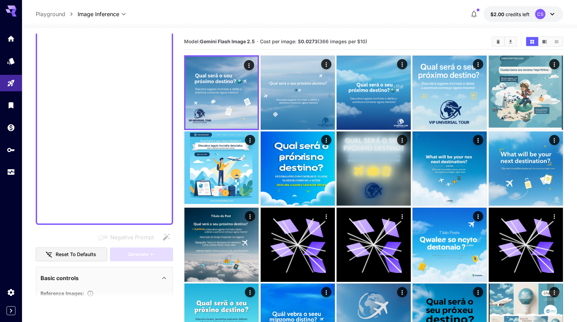
scroll to position [0, 0]
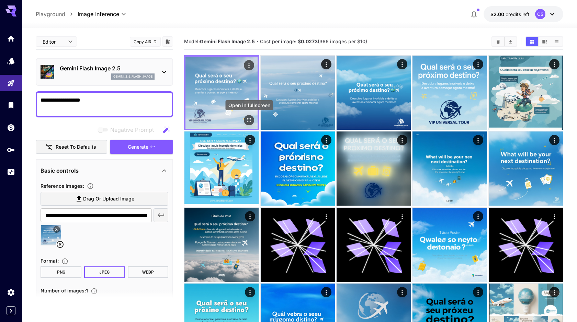
click at [248, 122] on icon "Open in fullscreen" at bounding box center [248, 120] width 7 height 7
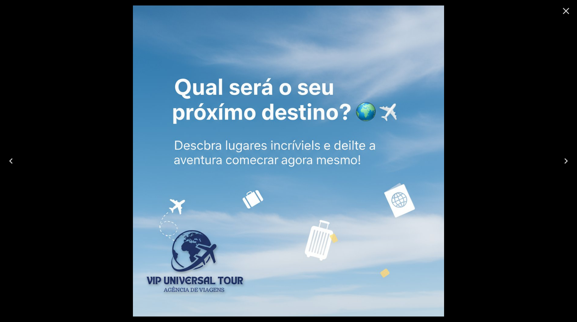
click at [566, 11] on icon "Close" at bounding box center [566, 11] width 7 height 7
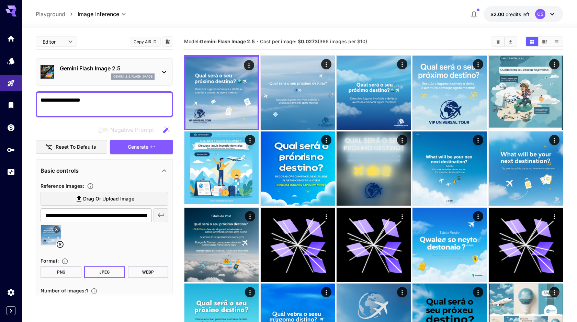
click at [122, 104] on textarea "**********" at bounding box center [105, 104] width 128 height 16
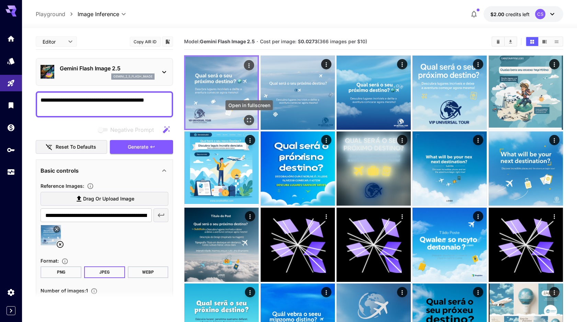
click at [253, 121] on button "Open in fullscreen" at bounding box center [249, 120] width 10 height 10
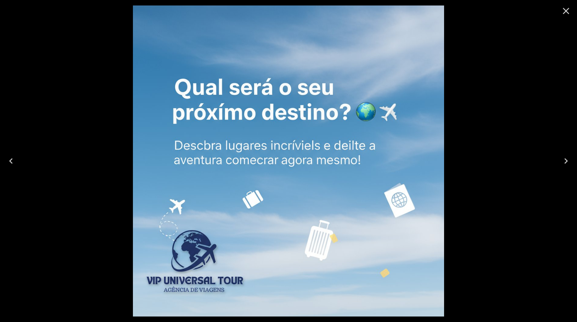
click at [564, 11] on icon "Close" at bounding box center [565, 10] width 11 height 11
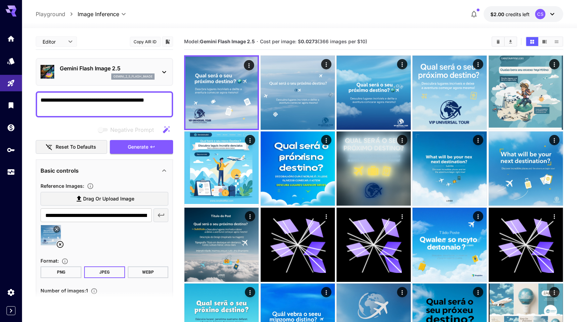
click at [152, 103] on textarea "**********" at bounding box center [105, 104] width 128 height 16
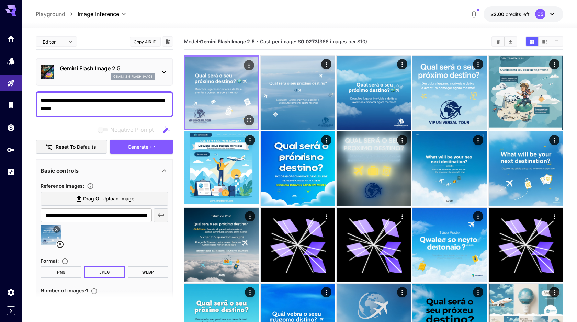
click at [247, 119] on icon "Open in fullscreen" at bounding box center [249, 120] width 4 height 4
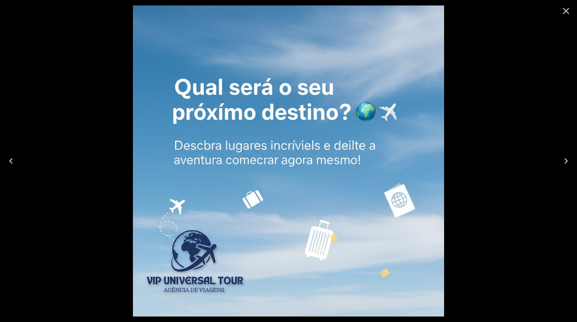
click at [566, 12] on icon "Close" at bounding box center [566, 11] width 7 height 7
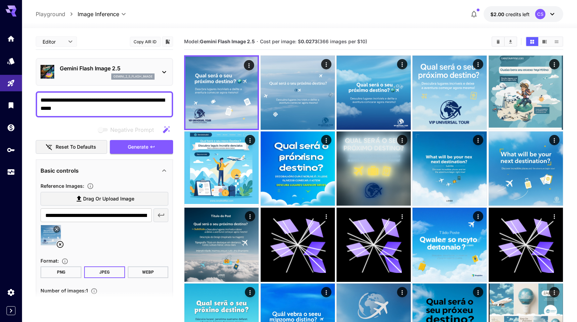
click at [88, 109] on textarea "**********" at bounding box center [105, 104] width 128 height 16
click at [118, 111] on textarea "**********" at bounding box center [105, 104] width 128 height 16
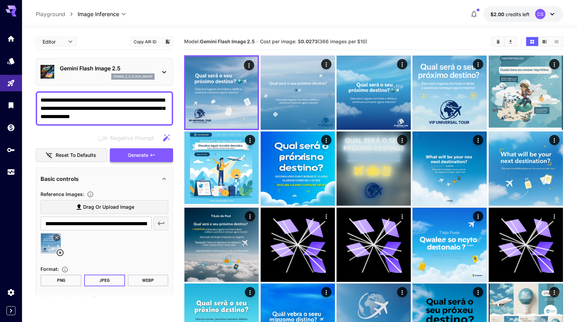
type textarea "**********"
click at [141, 158] on span "Generate" at bounding box center [138, 155] width 21 height 9
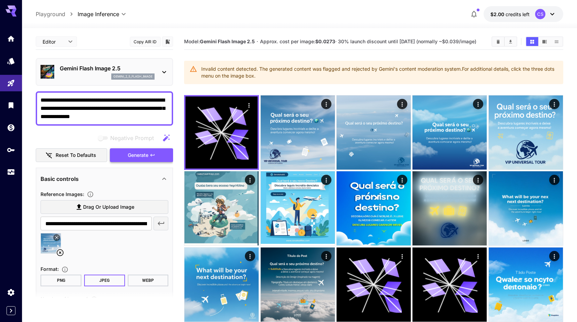
click at [154, 156] on icon "button" at bounding box center [152, 154] width 5 height 5
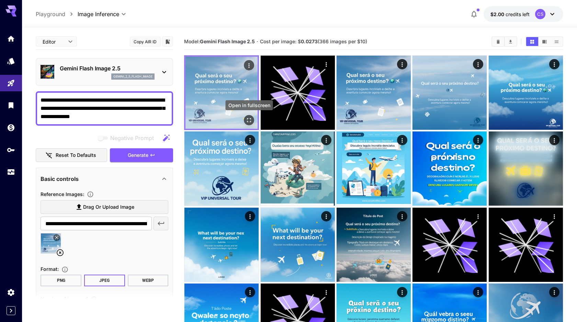
click at [251, 122] on icon "Open in fullscreen" at bounding box center [249, 120] width 4 height 4
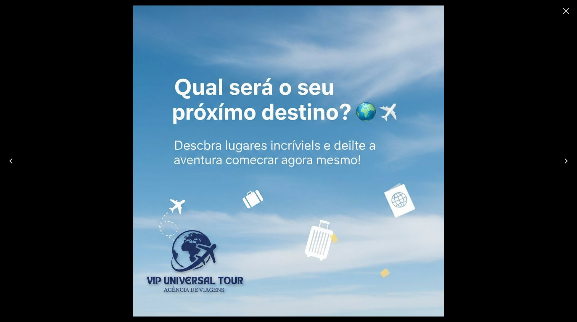
click at [568, 12] on icon "Close" at bounding box center [565, 10] width 11 height 11
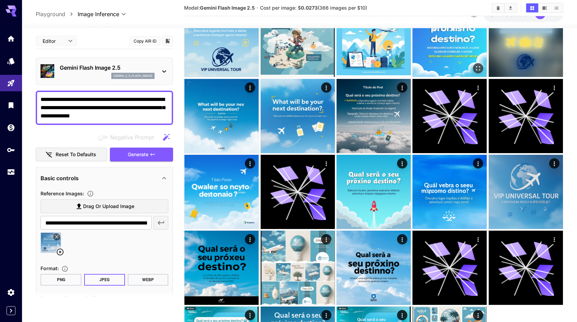
scroll to position [84, 0]
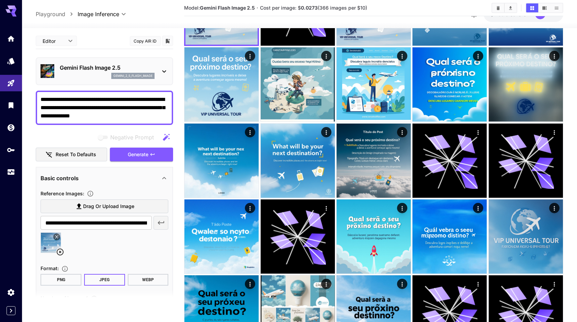
click at [159, 72] on div "Gemini Flash Image 2.5 gemini_2_5_flash_image" at bounding box center [105, 71] width 128 height 21
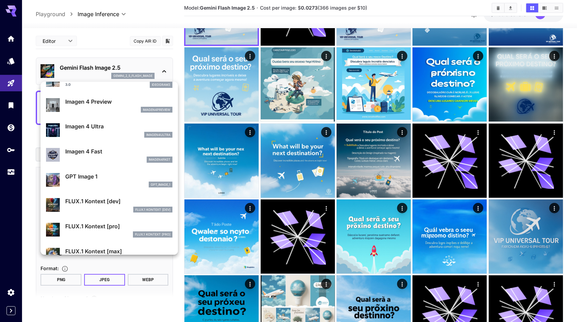
scroll to position [325, 0]
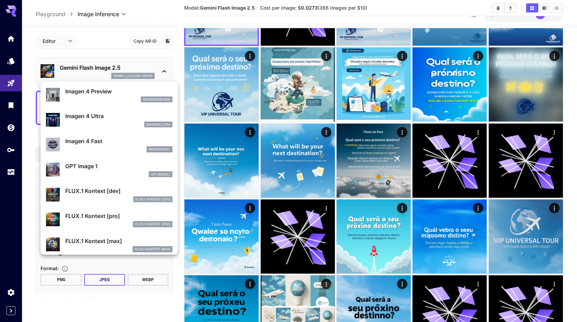
click at [105, 178] on div "GPT Image 1 gpt_image_1" at bounding box center [109, 169] width 126 height 21
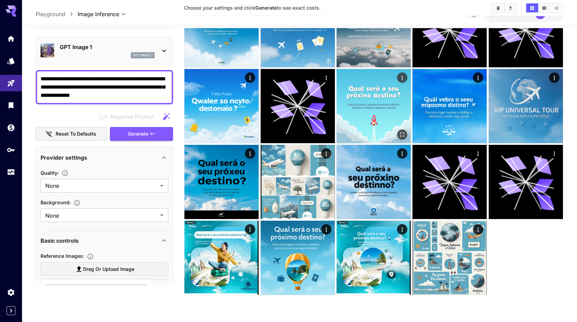
scroll to position [216, 0]
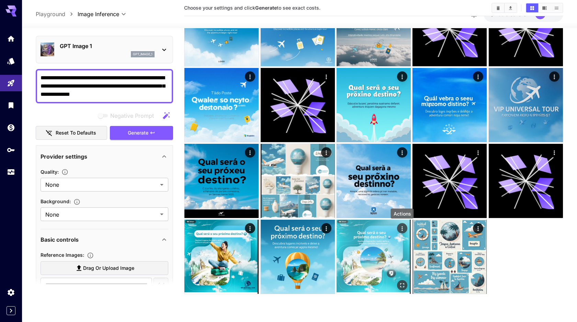
click at [403, 229] on icon "Actions" at bounding box center [401, 228] width 7 height 7
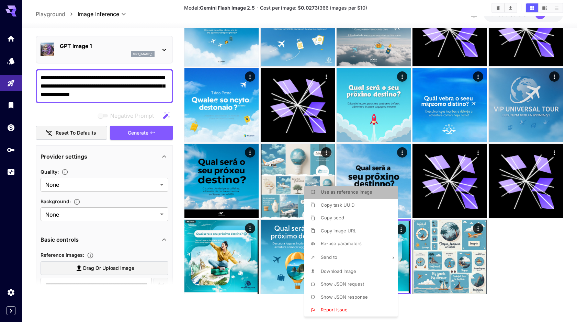
click at [363, 196] on li "Use as reference image" at bounding box center [352, 192] width 97 height 13
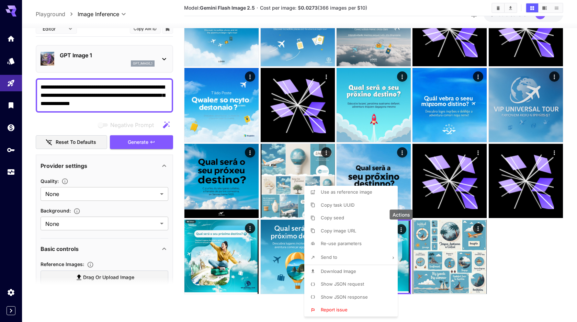
scroll to position [9, 0]
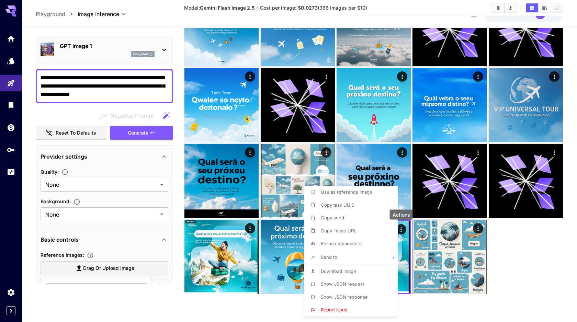
click at [517, 252] on div at bounding box center [288, 161] width 577 height 322
